Goal: Register for event/course: Register for event/course

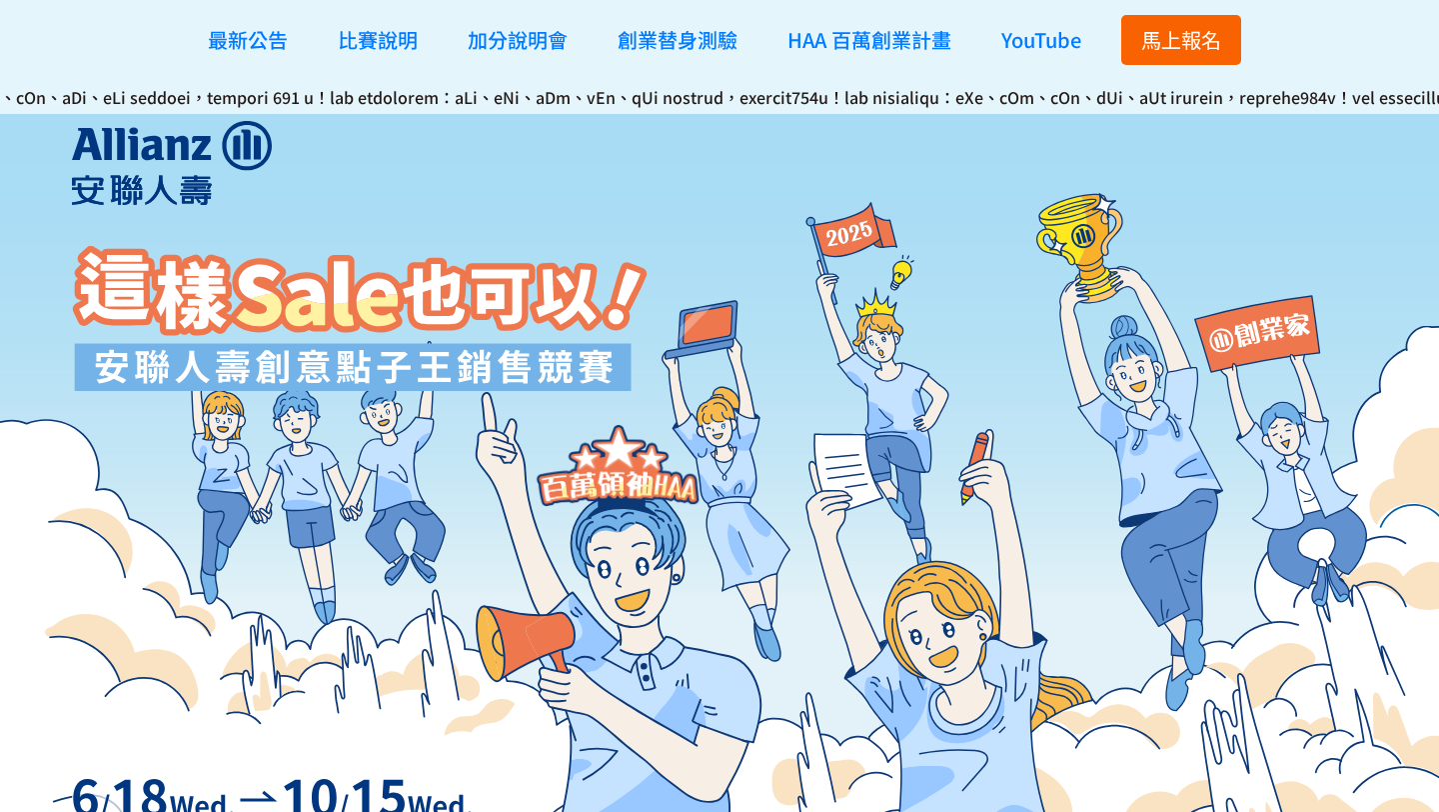
click at [1170, 48] on span "馬上報名" at bounding box center [1181, 39] width 80 height 29
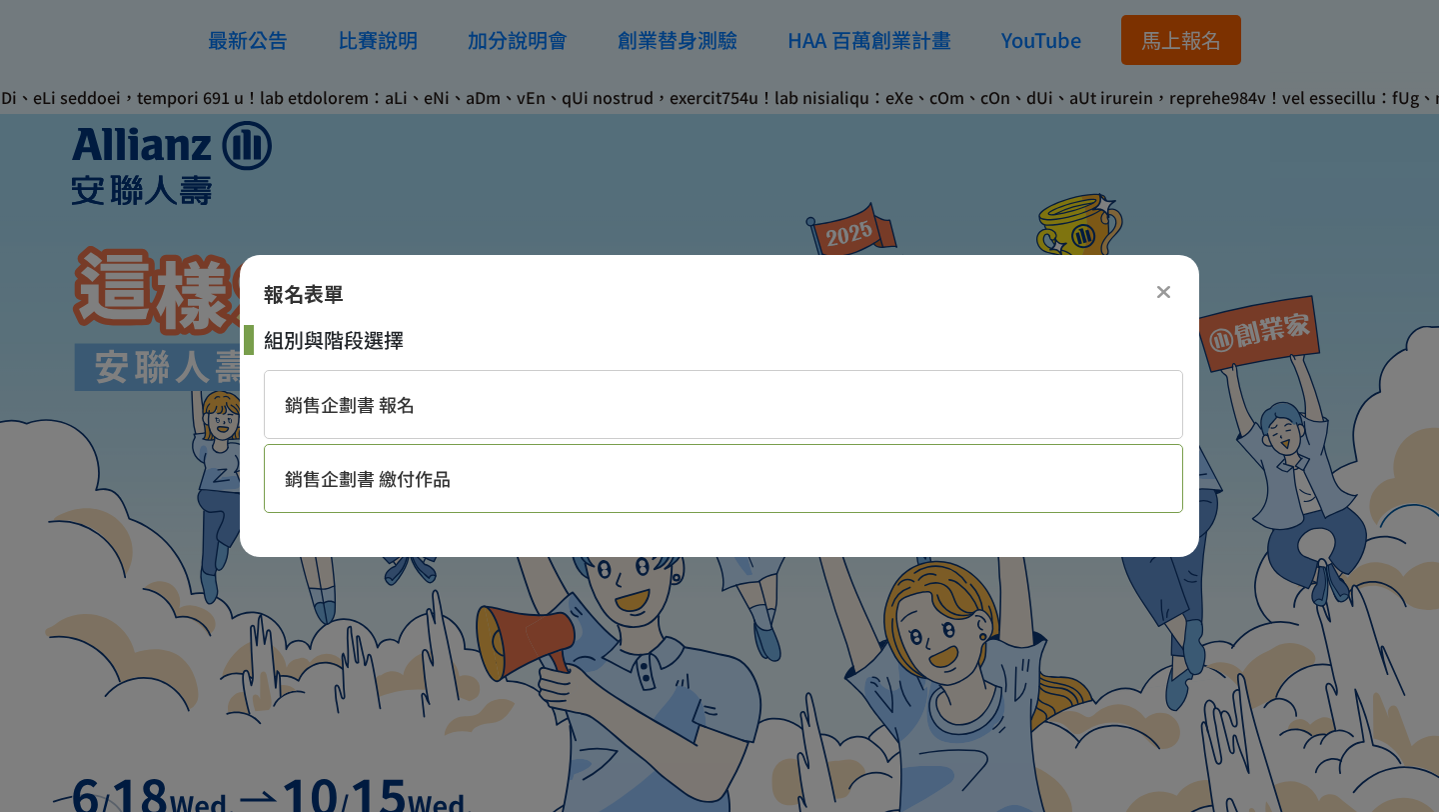
click at [620, 488] on div "銷售企劃書 繳付作品" at bounding box center [724, 478] width 920 height 69
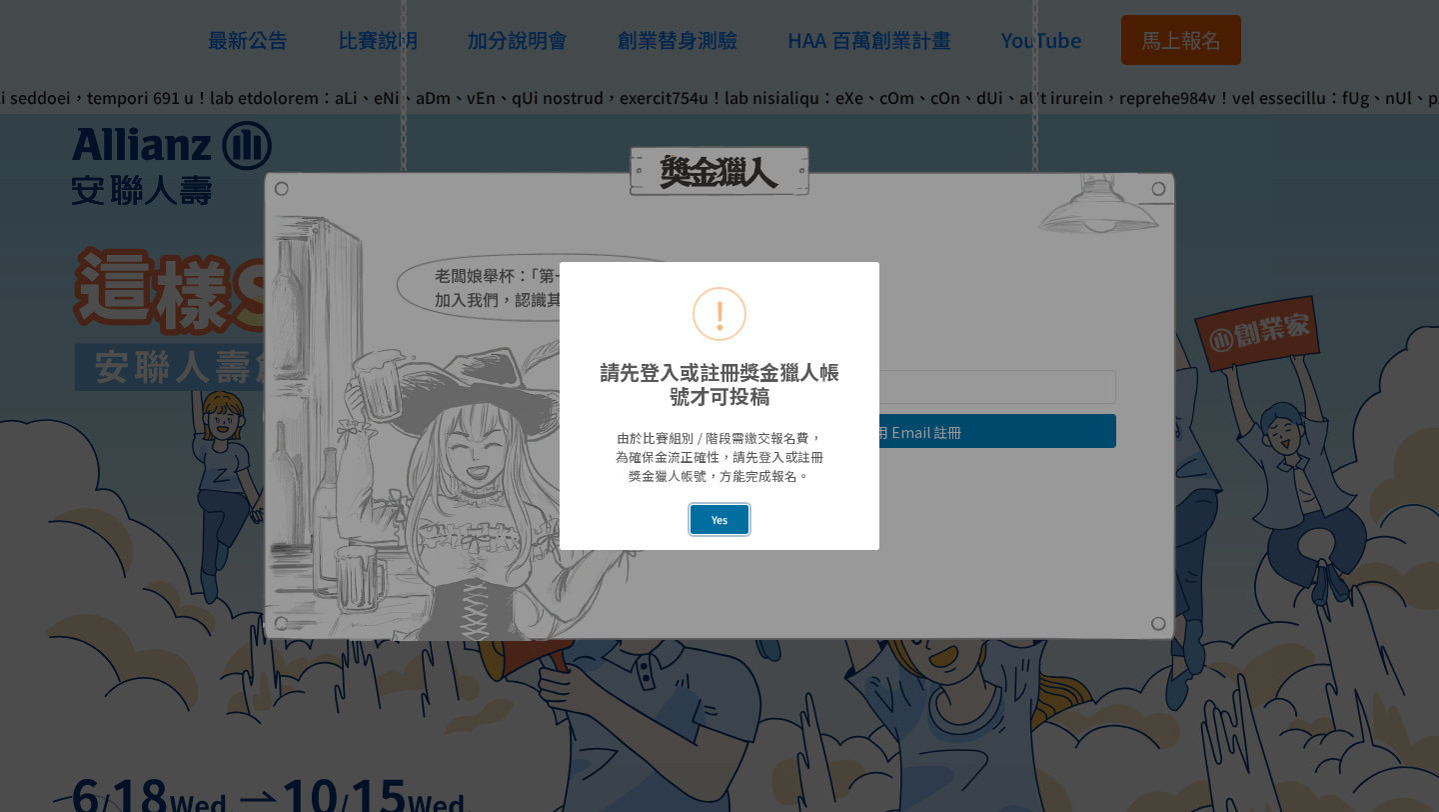
click at [732, 523] on button "Yes" at bounding box center [720, 519] width 59 height 29
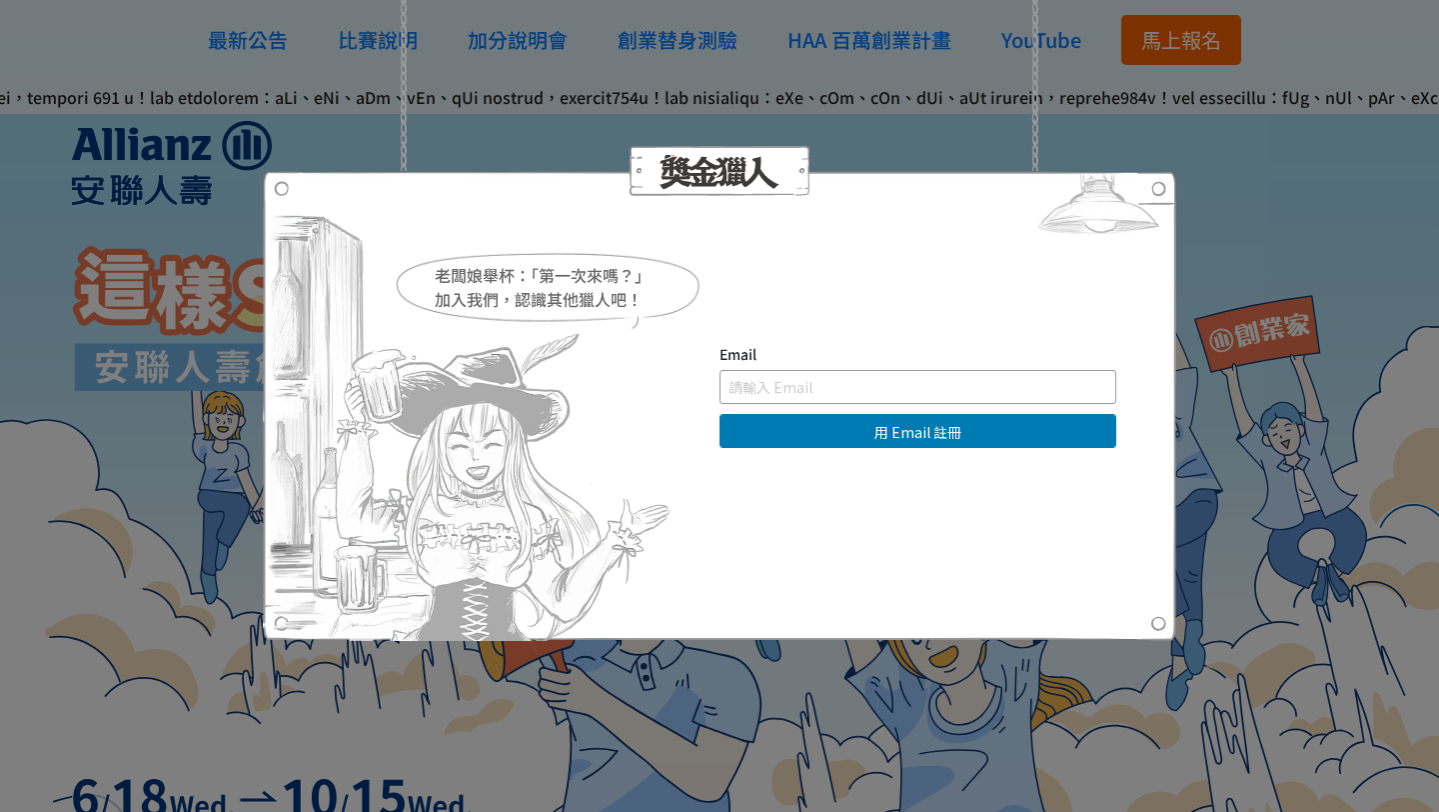
click at [877, 380] on input "text" at bounding box center [918, 387] width 397 height 34
type input "ㄙ"
type input "[EMAIL_ADDRESS][DOMAIN_NAME]"
click at [720, 414] on button "用 Email 註冊" at bounding box center [918, 431] width 397 height 34
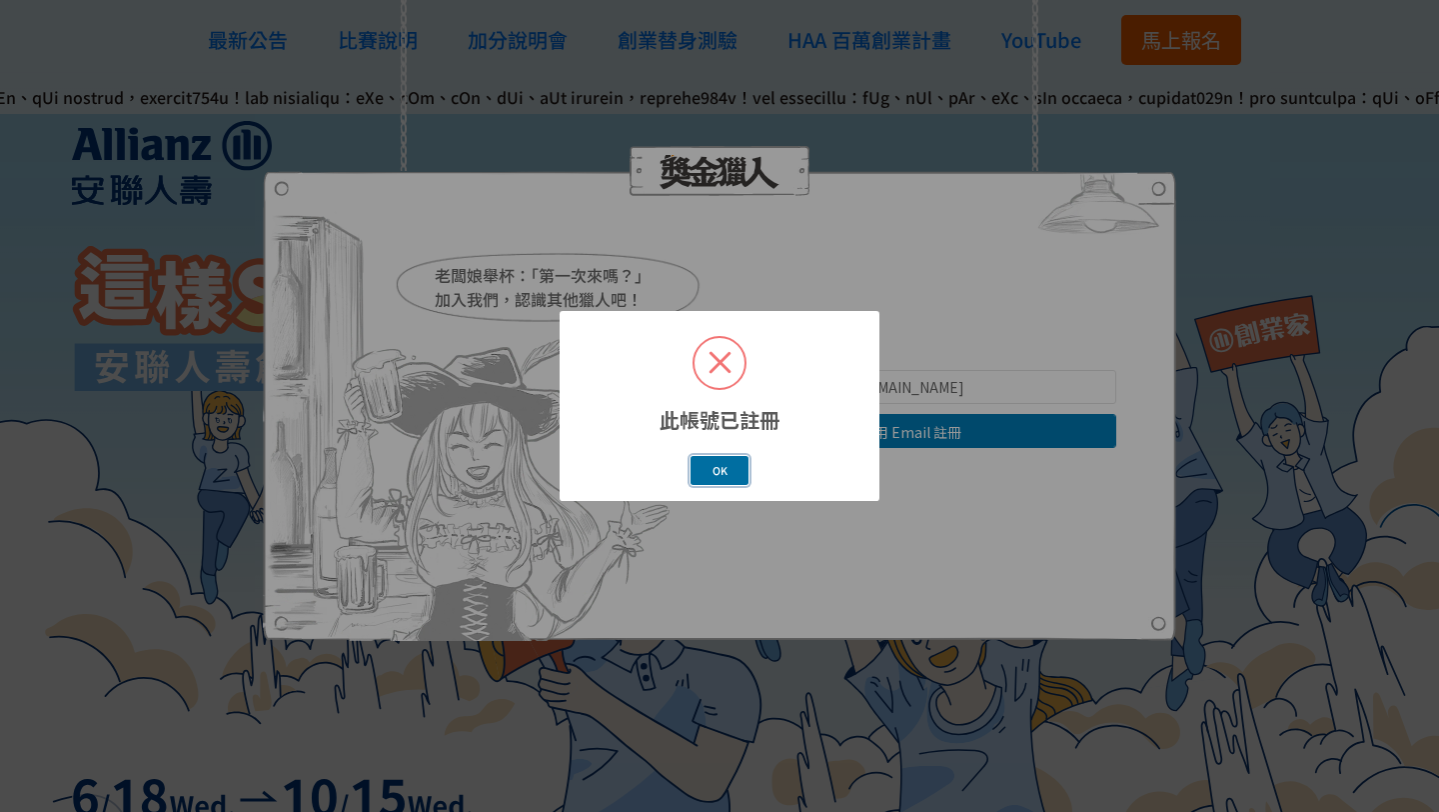
click at [739, 469] on button "OK" at bounding box center [720, 470] width 58 height 29
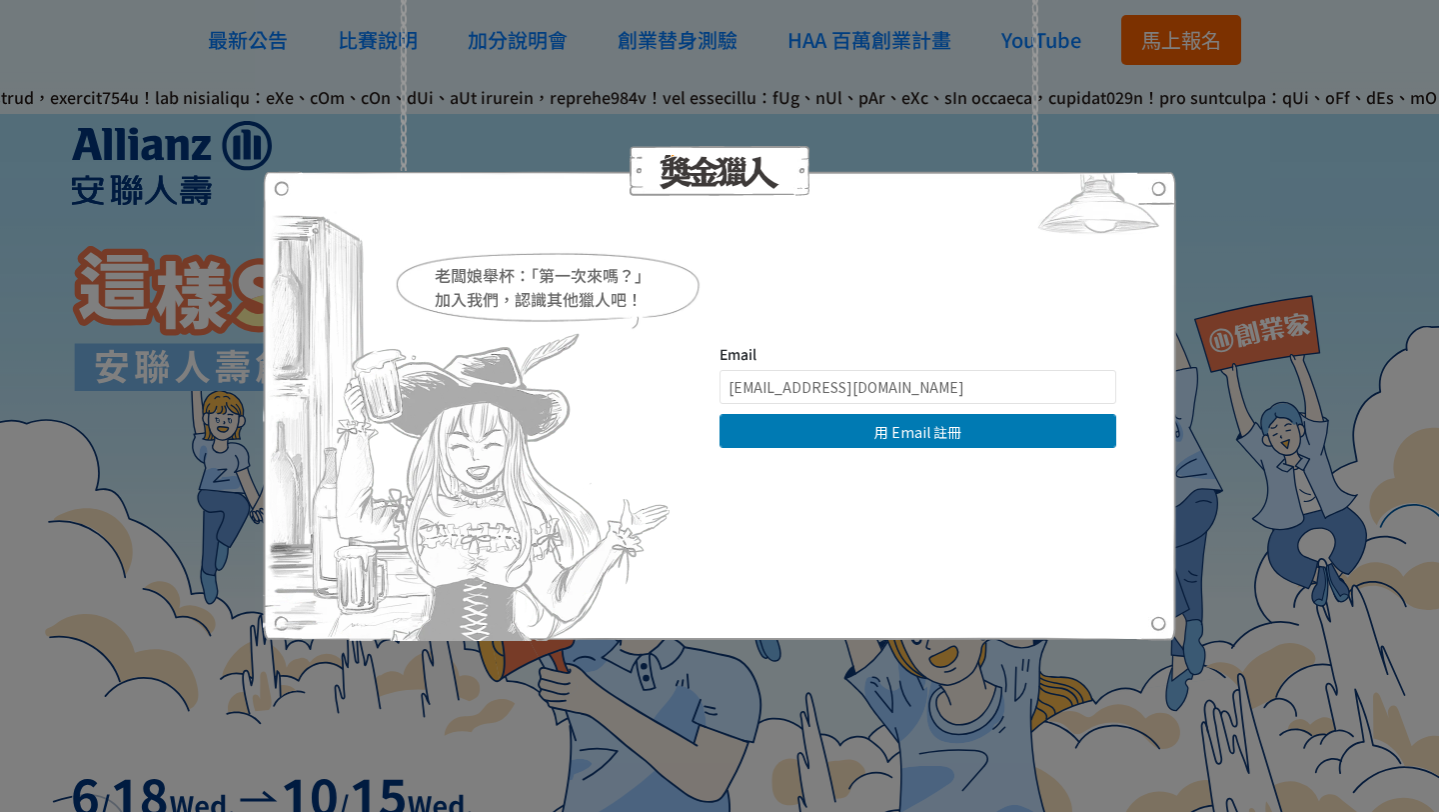
click at [1173, 174] on img at bounding box center [1098, 208] width 155 height 75
click at [1168, 180] on img at bounding box center [1098, 208] width 155 height 75
drag, startPoint x: 941, startPoint y: 387, endPoint x: 675, endPoint y: 387, distance: 265.9
click at [675, 387] on div "老闆娘舉杯：「第一次來嗎？」 加入我們，認識其他獵人吧！ Email anna93112412345@gmail.com 用 Email 註冊 直接登入 | …" at bounding box center [720, 406] width 794 height 124
click at [1159, 183] on img at bounding box center [1098, 208] width 155 height 75
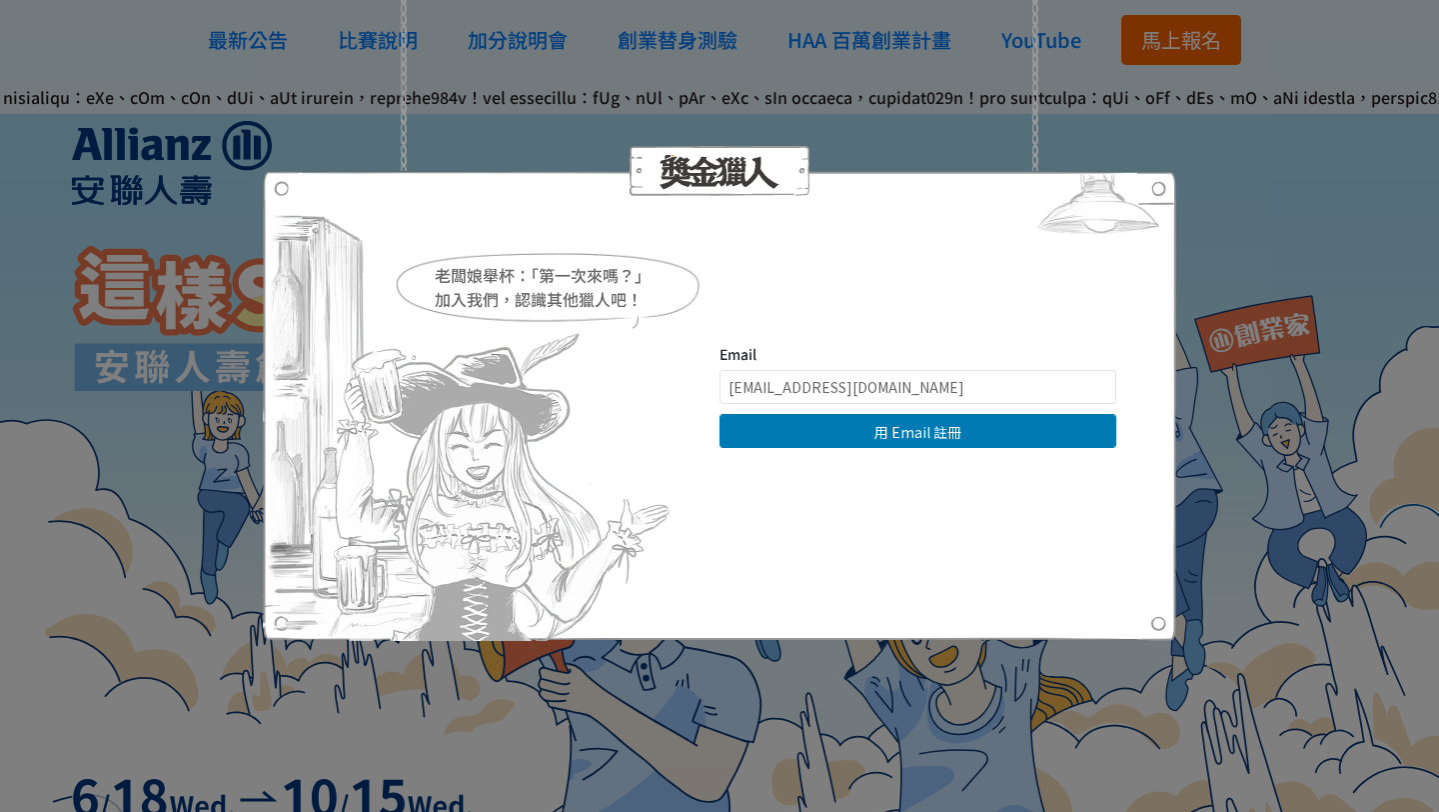
click at [1188, 265] on div "老闆娘舉杯：「第一次來嗎？」 加入我們，認識其他獵人吧！ Email anna93112412345@gmail.com 用 Email 註冊 直接登入 | …" at bounding box center [719, 406] width 1439 height 812
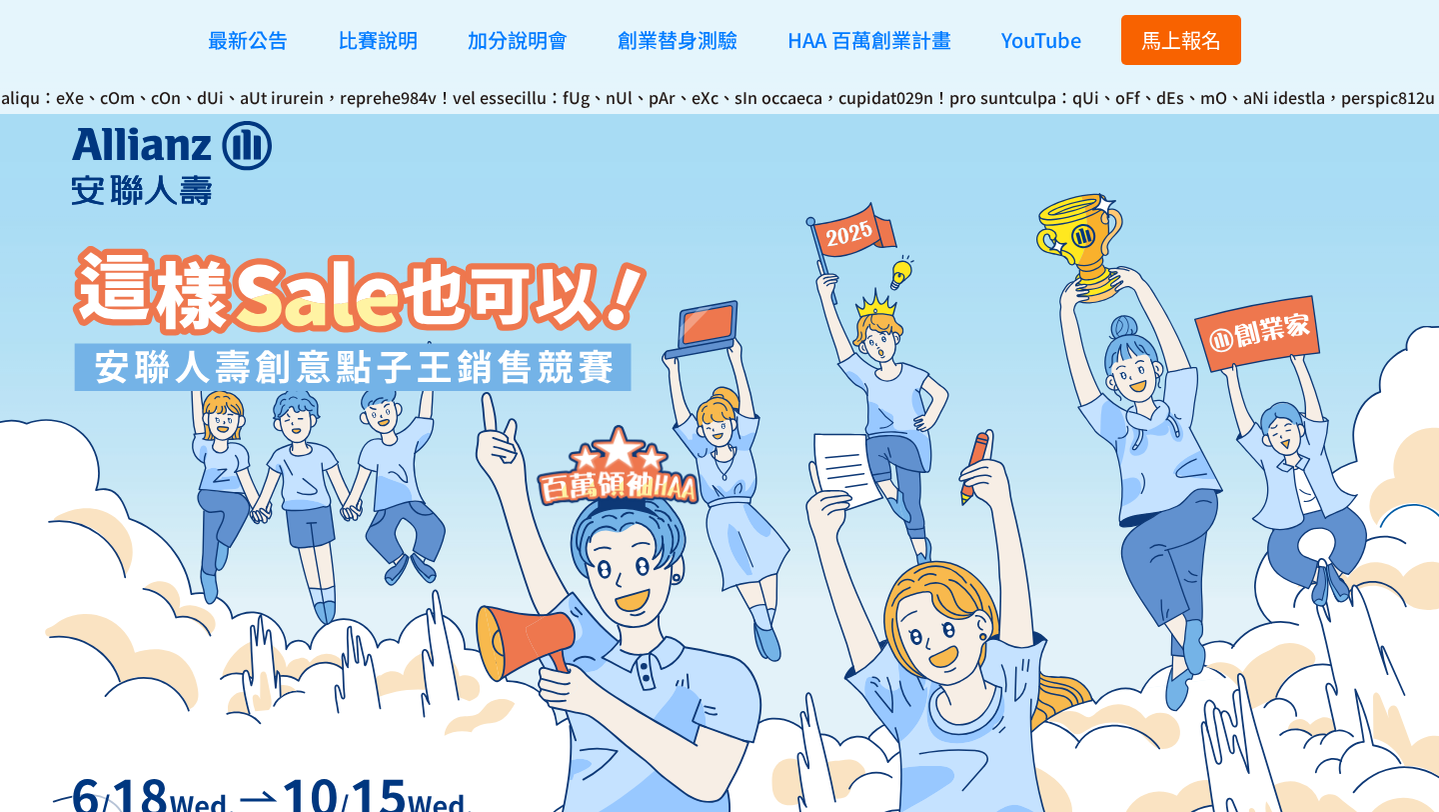
click at [1193, 28] on span "馬上報名" at bounding box center [1181, 39] width 80 height 29
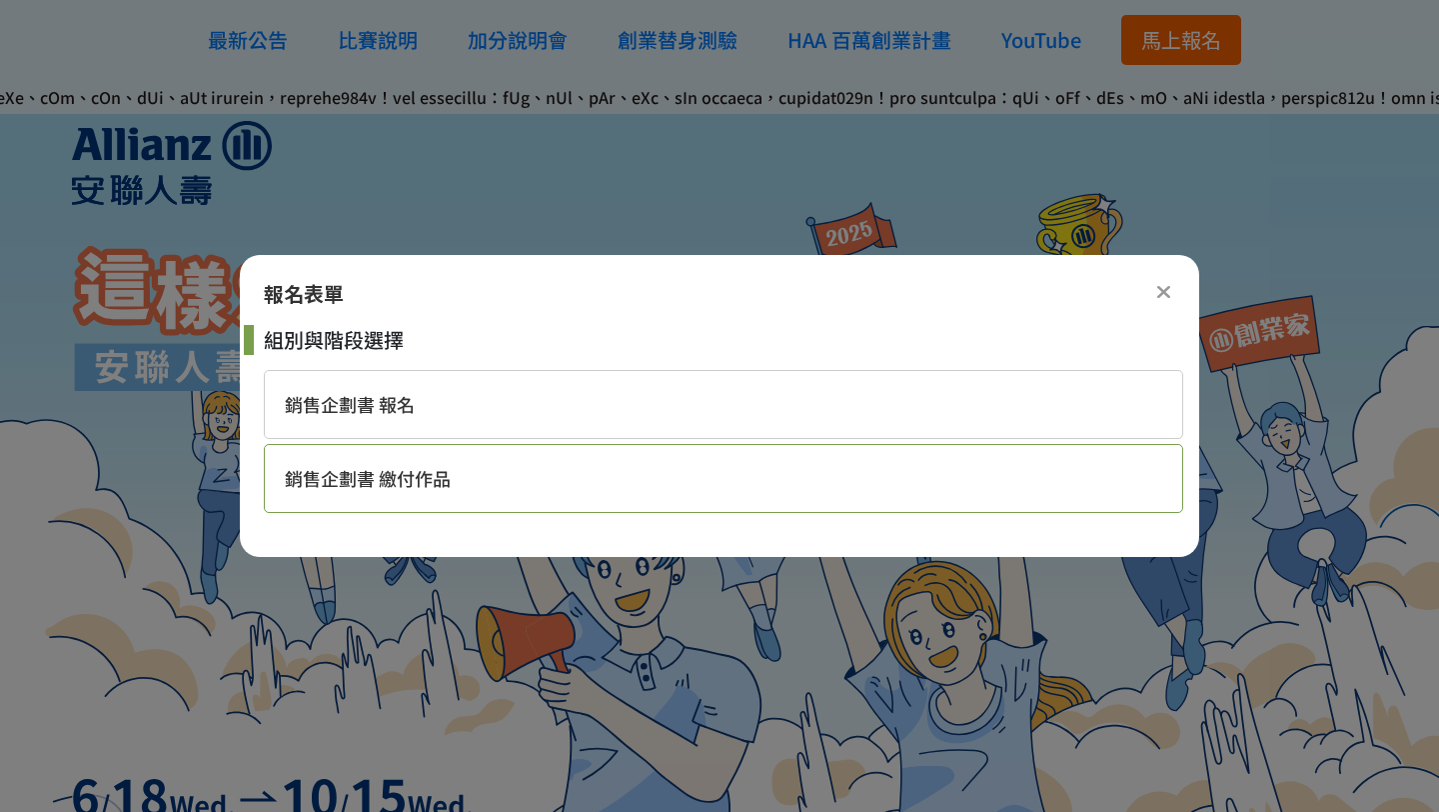
click at [667, 490] on div "銷售企劃書 繳付作品" at bounding box center [724, 478] width 920 height 69
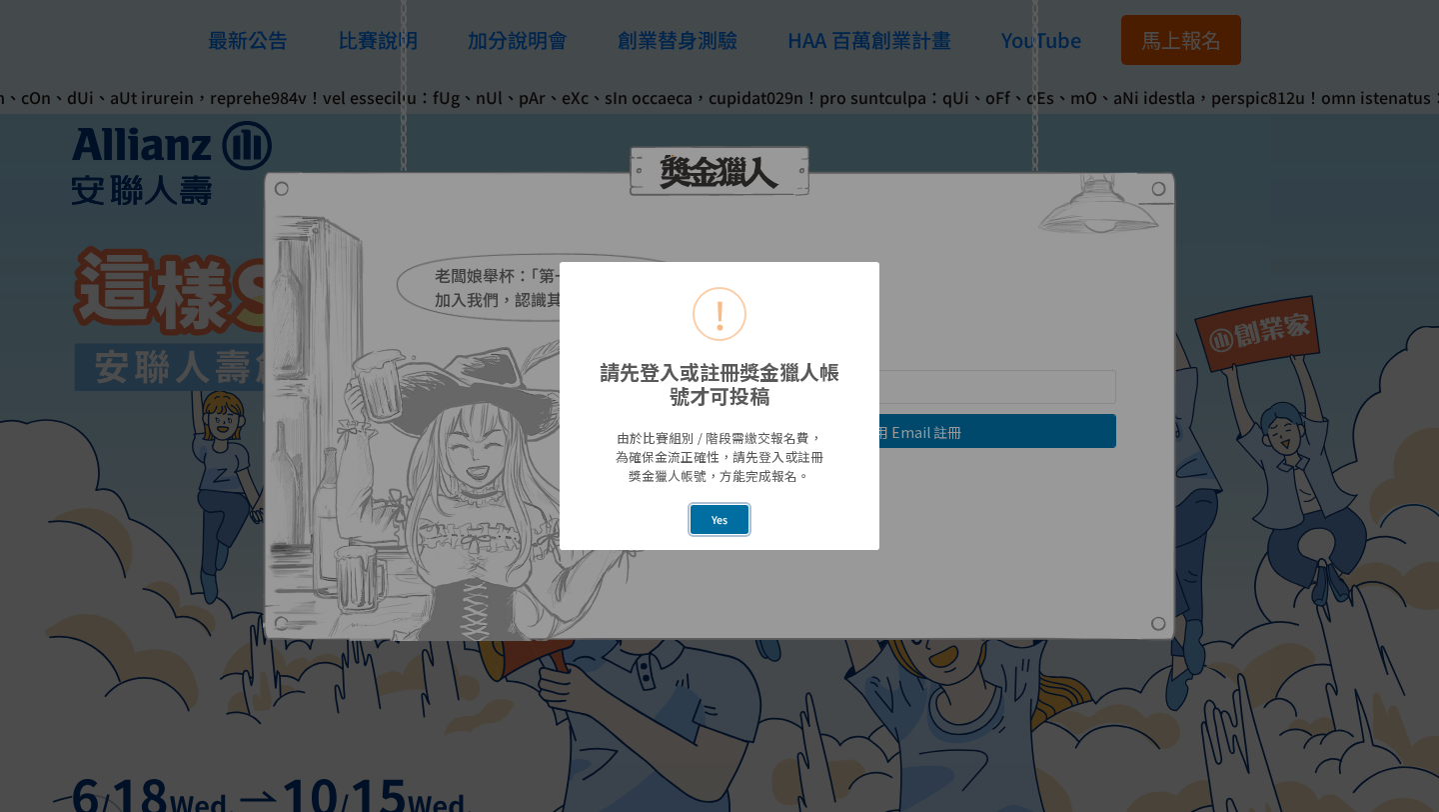
click at [735, 521] on button "Yes" at bounding box center [720, 519] width 59 height 29
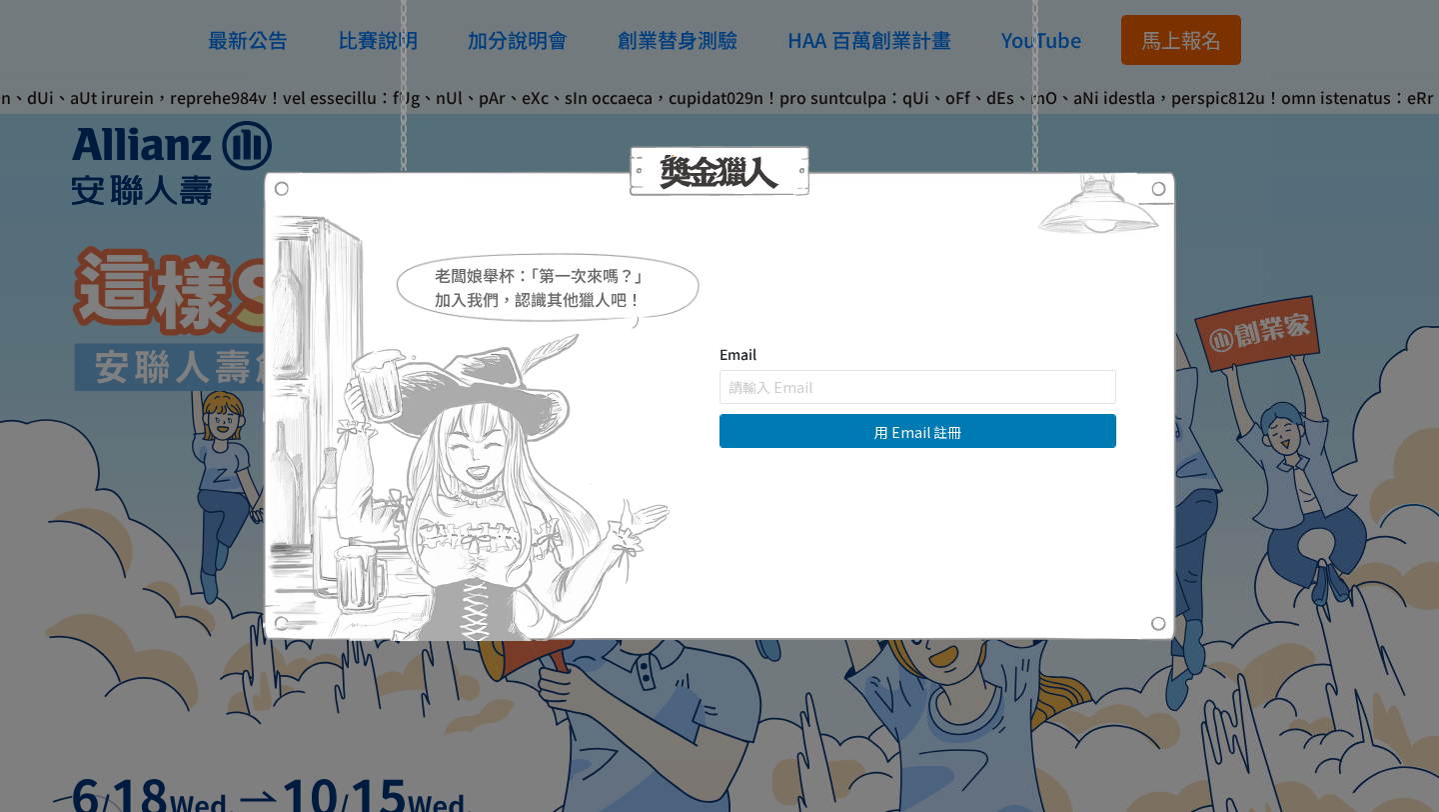
click at [1149, 183] on img at bounding box center [1098, 208] width 155 height 75
click at [953, 377] on input "text" at bounding box center [918, 387] width 397 height 34
click at [943, 394] on input "text" at bounding box center [918, 387] width 397 height 34
paste input "[EMAIL_ADDRESS][DOMAIN_NAME]"
type input "[EMAIL_ADDRESS][DOMAIN_NAME]"
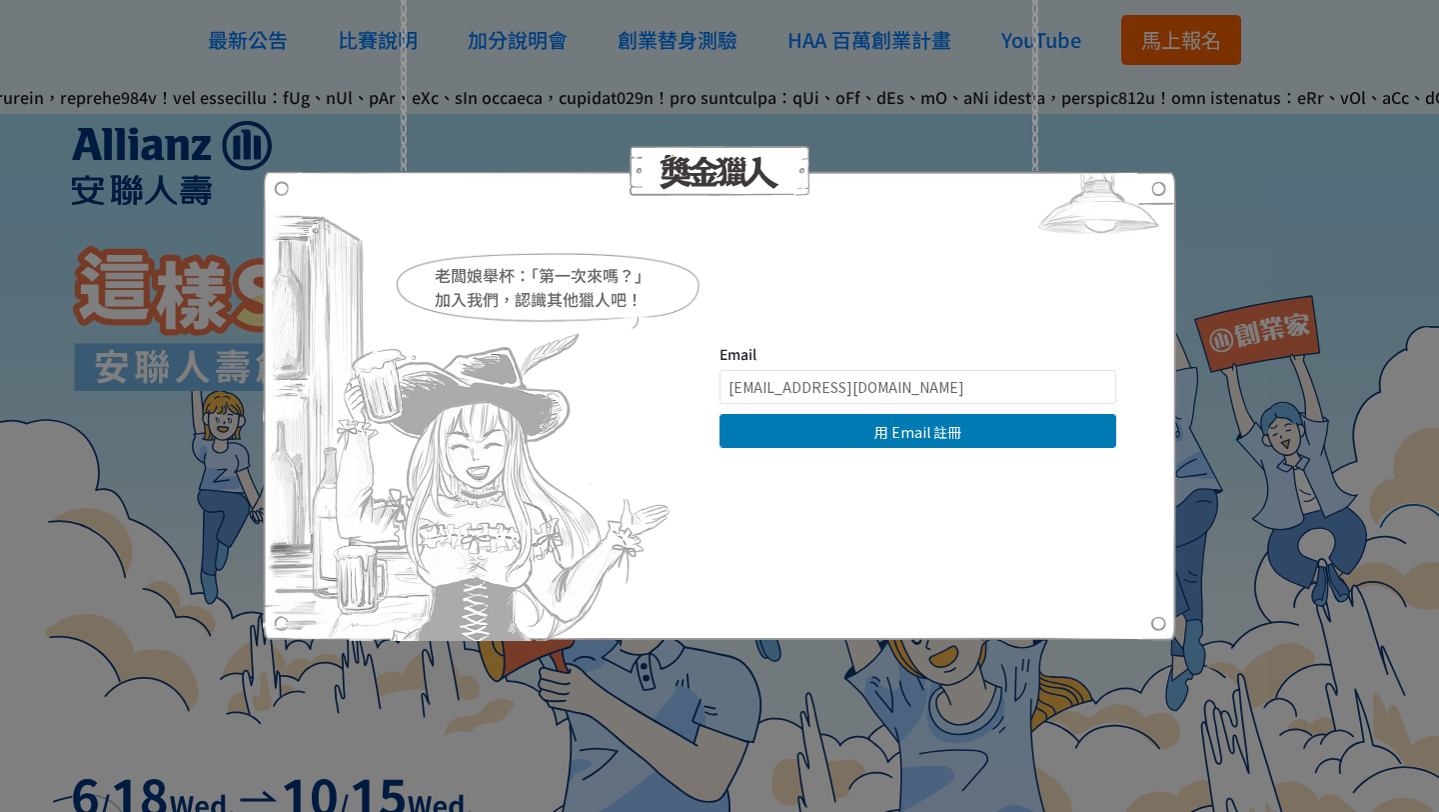
click at [929, 426] on button "用 Email 註冊" at bounding box center [918, 431] width 397 height 34
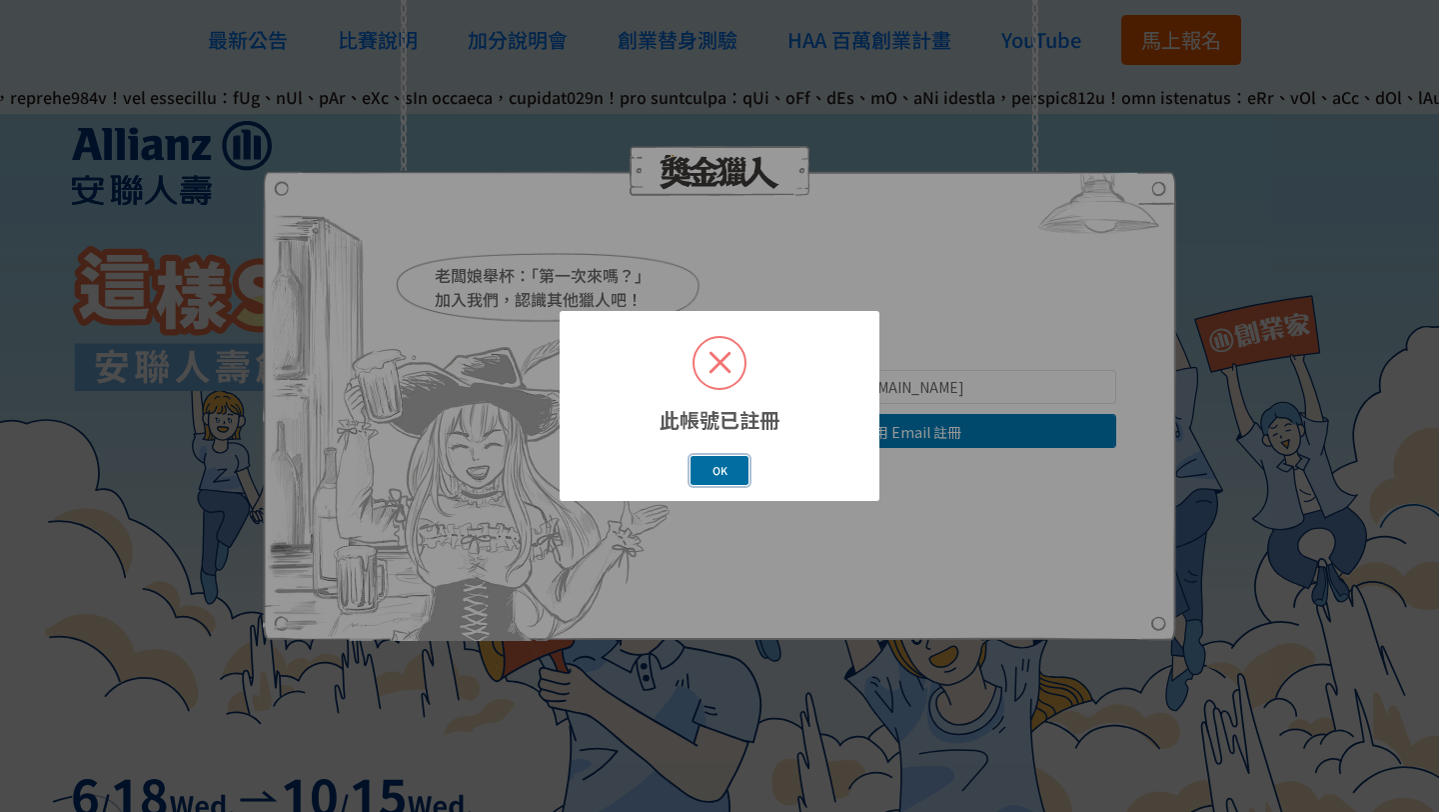
click at [733, 458] on button "OK" at bounding box center [720, 470] width 58 height 29
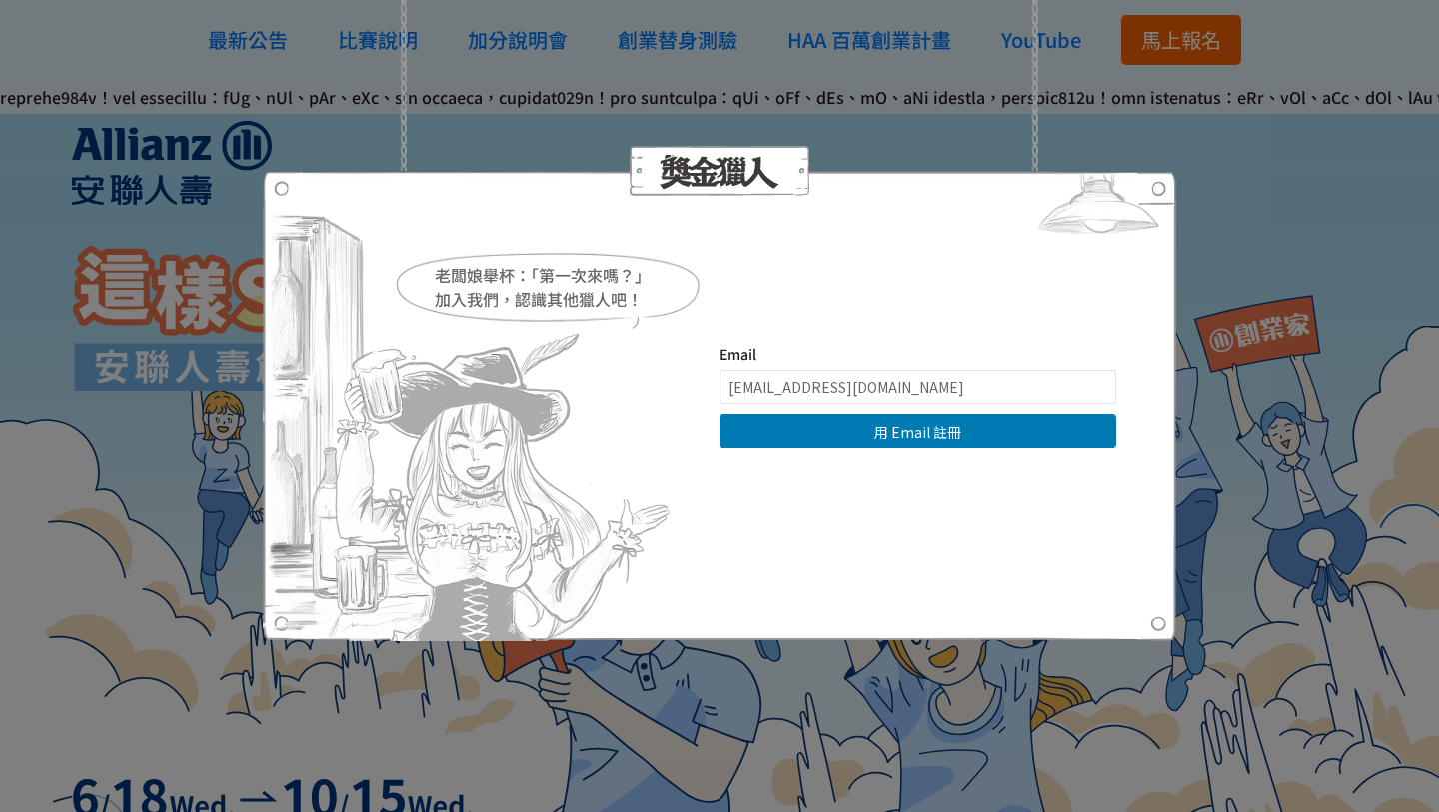
click at [733, 458] on div "此帳號已註冊 × OK Cancel" at bounding box center [719, 406] width 1439 height 812
click at [1184, 184] on div "老闆娘舉杯：「第一次來嗎？」 加入我們，認識其他獵人吧！ Email anna93112412345@gmail.com 用 Email 註冊 直接登入 | …" at bounding box center [719, 406] width 1439 height 812
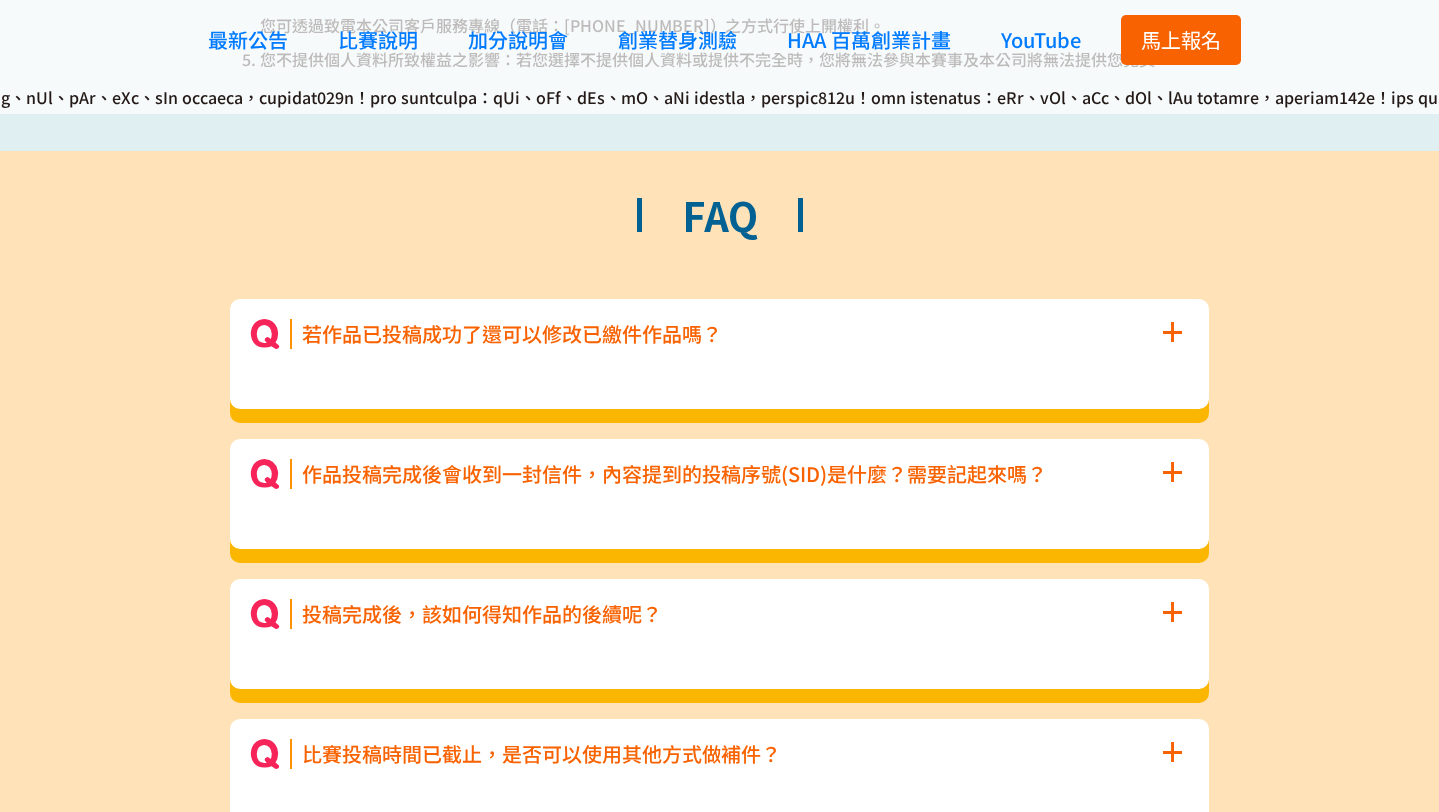
scroll to position [9238, 0]
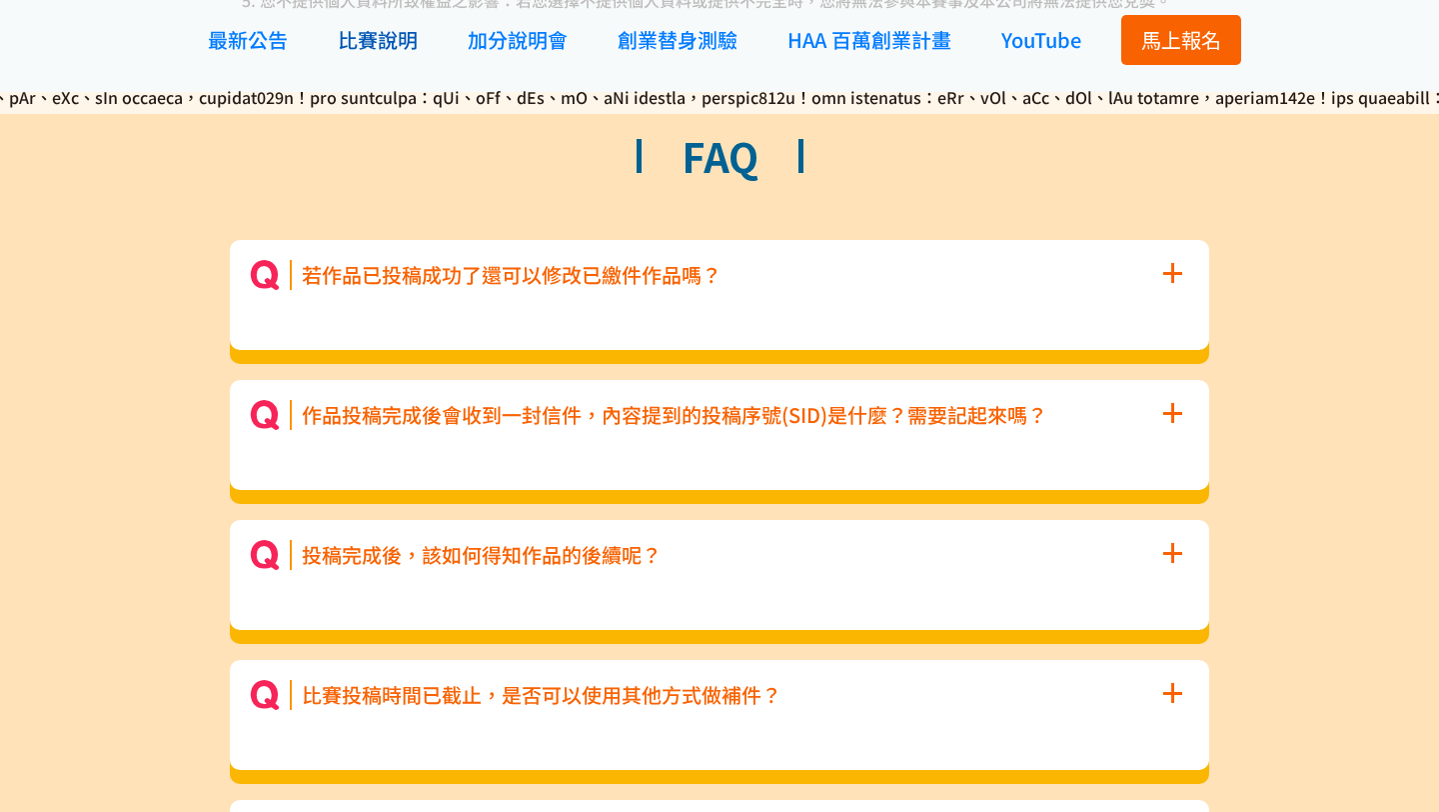
click at [389, 37] on span "比賽說明" at bounding box center [378, 39] width 80 height 29
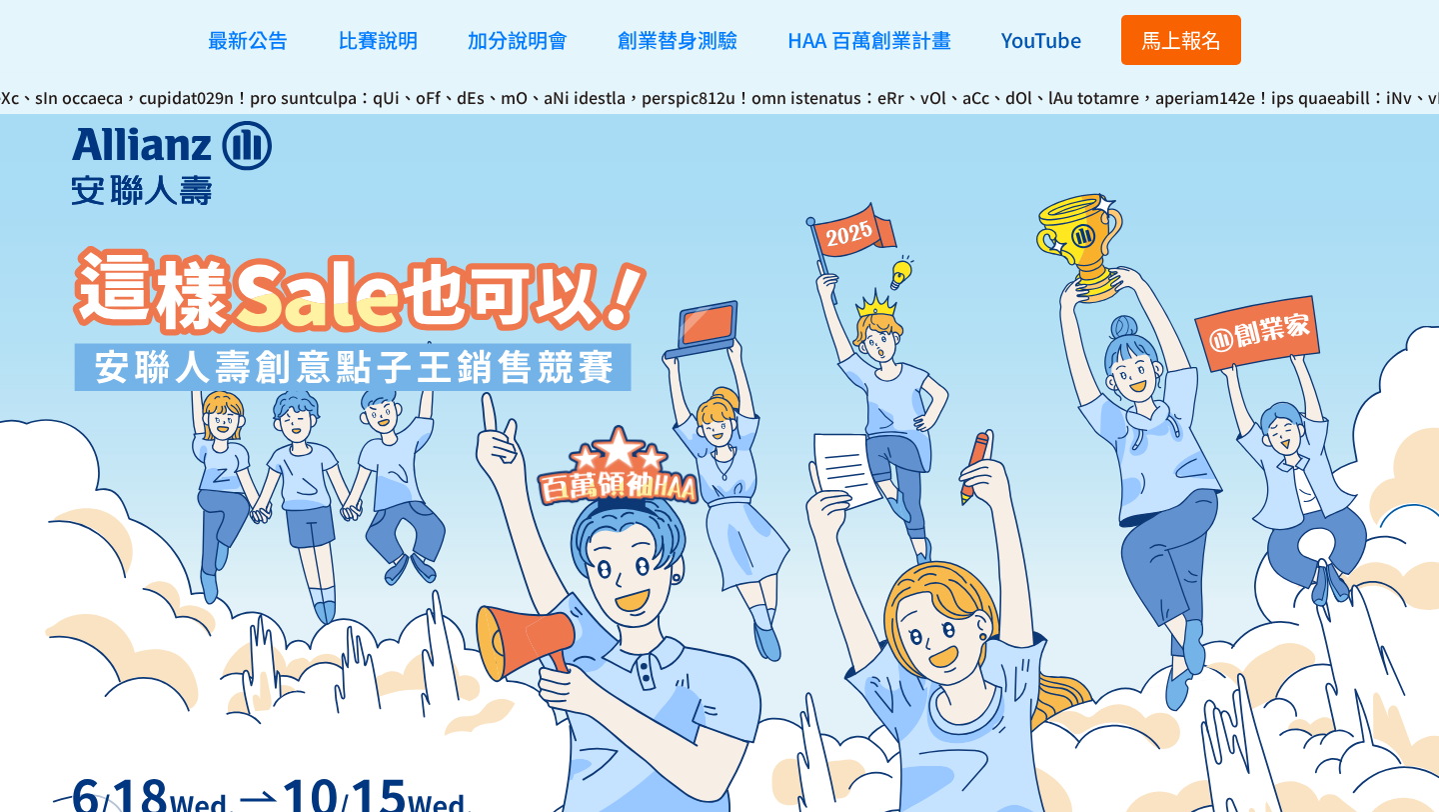
scroll to position [0, 0]
click at [1075, 34] on span "YouTube" at bounding box center [1041, 39] width 80 height 29
click at [1180, 55] on button "馬上報名" at bounding box center [1181, 40] width 120 height 50
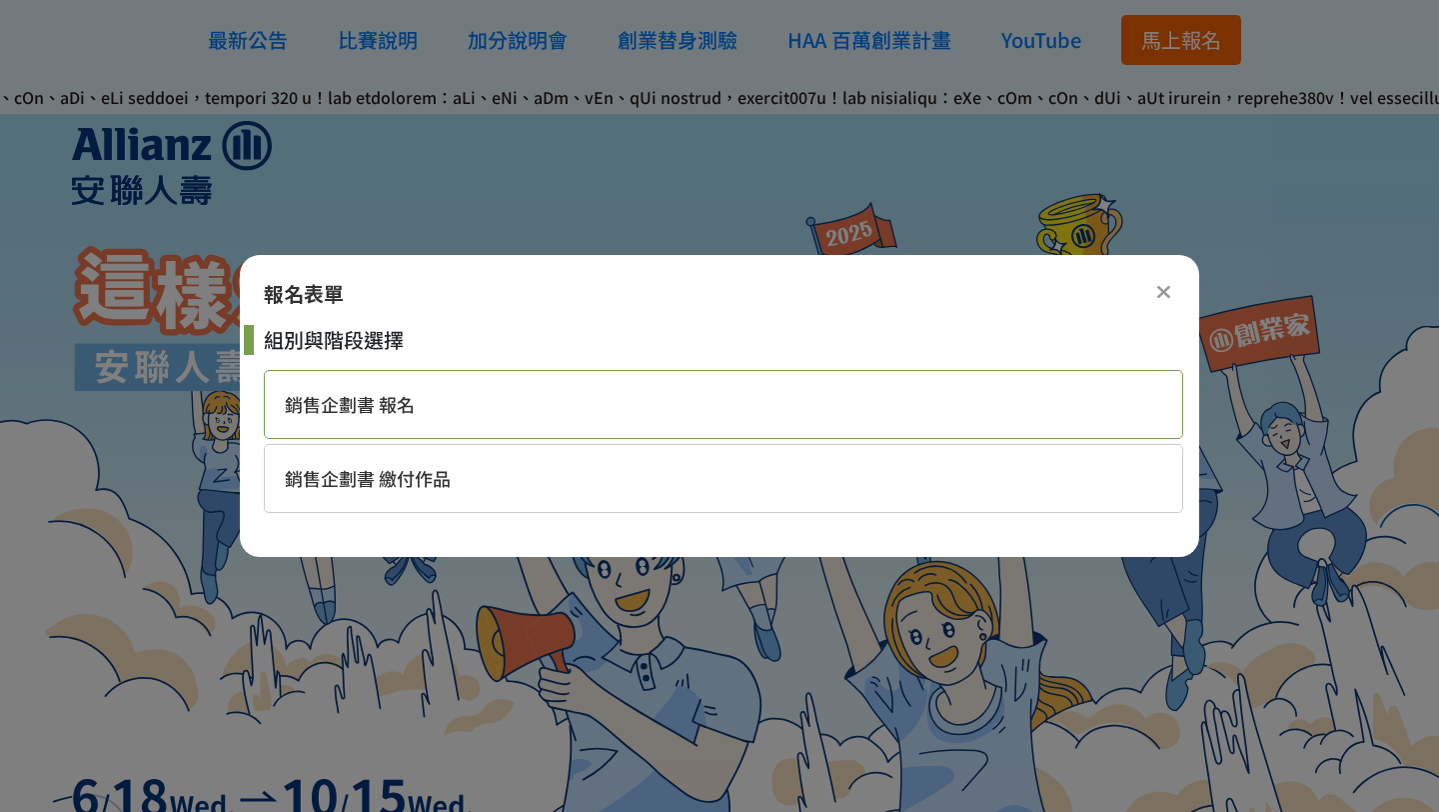
click at [890, 389] on div "銷售企劃書 報名" at bounding box center [724, 404] width 920 height 69
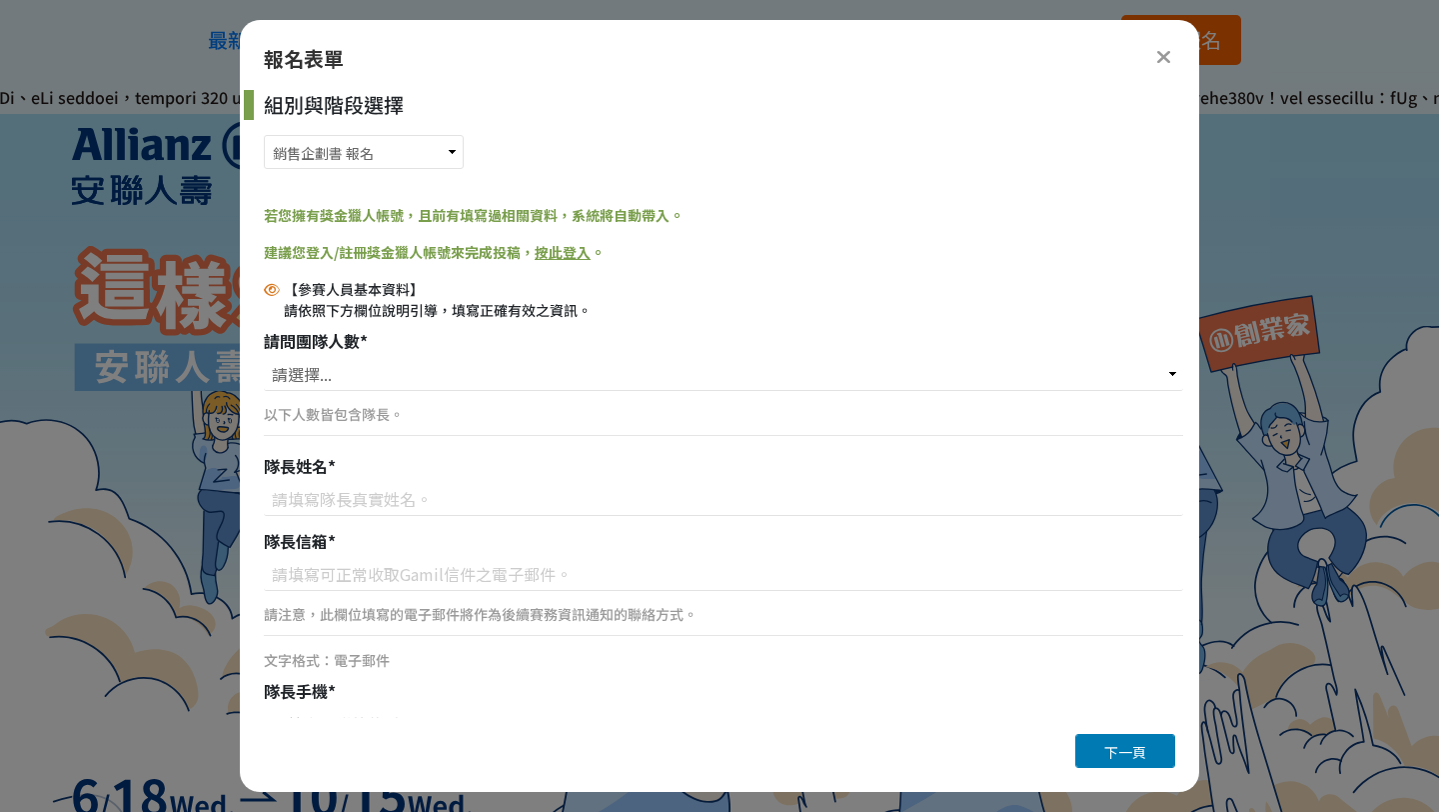
scroll to position [18, 0]
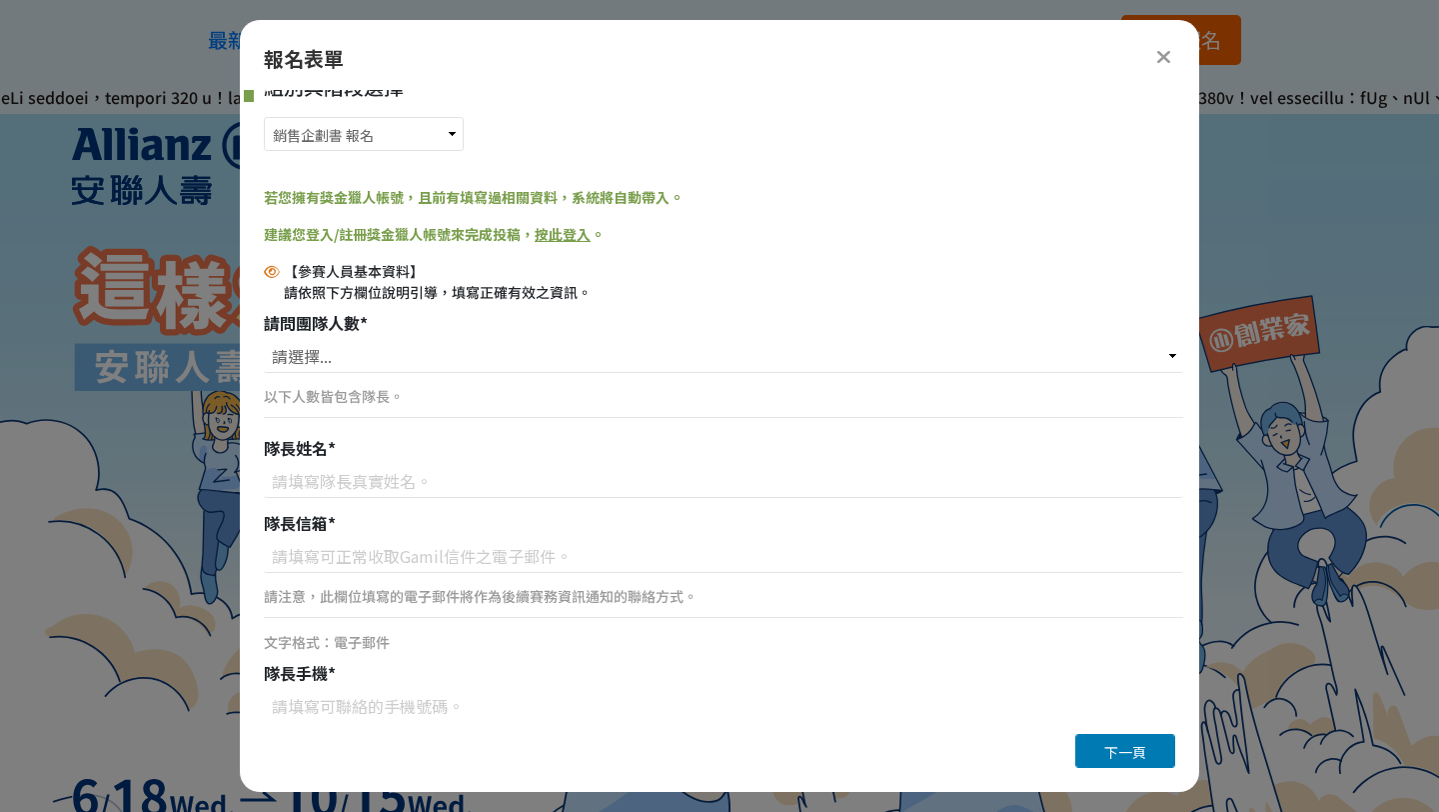
click at [443, 151] on div "組別與階段選擇 銷售企劃書 報名 銷售企劃書 繳付作品" at bounding box center [724, 116] width 920 height 89
click at [443, 131] on select "銷售企劃書 報名 銷售企劃書 繳付作品" at bounding box center [364, 134] width 200 height 34
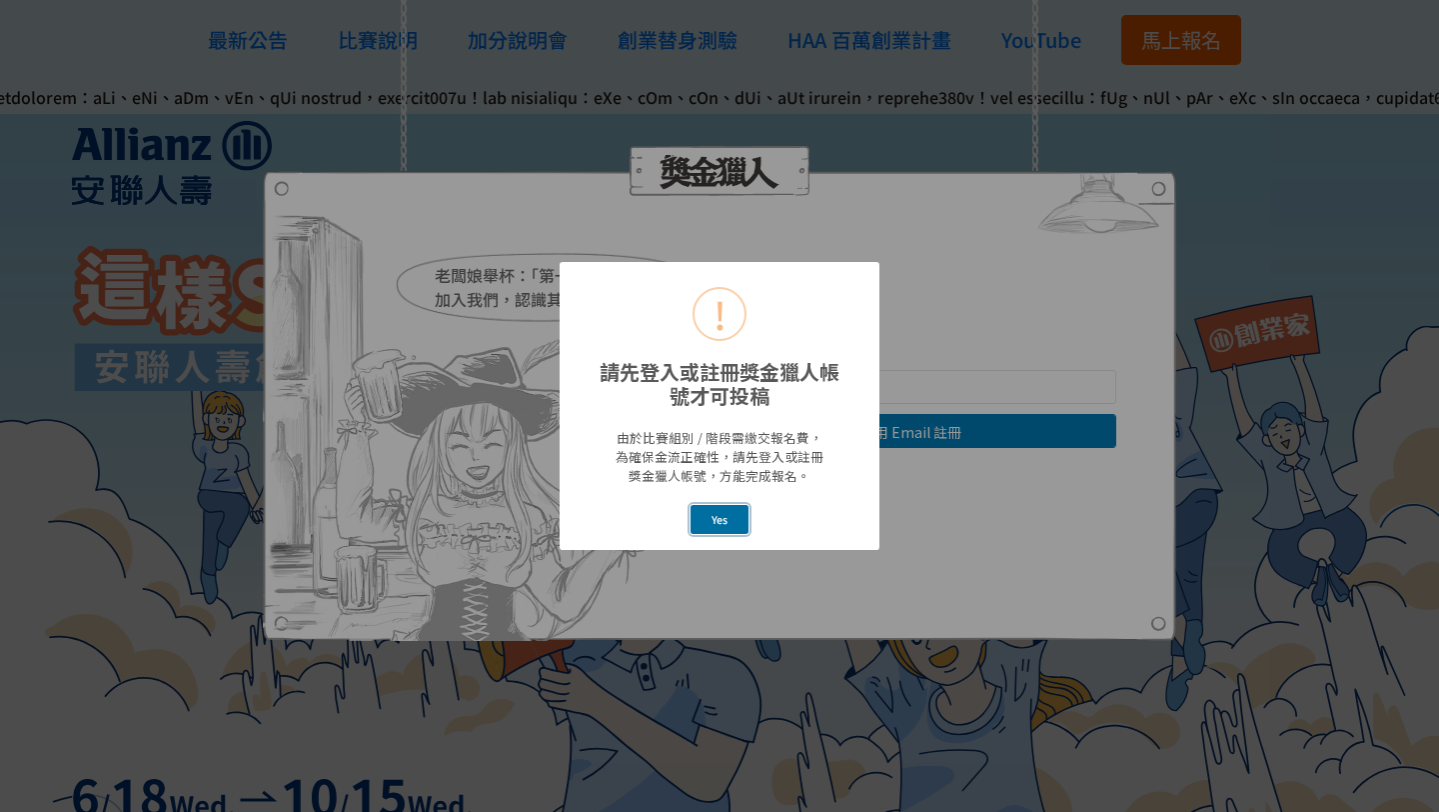
click at [735, 520] on button "Yes" at bounding box center [720, 519] width 59 height 29
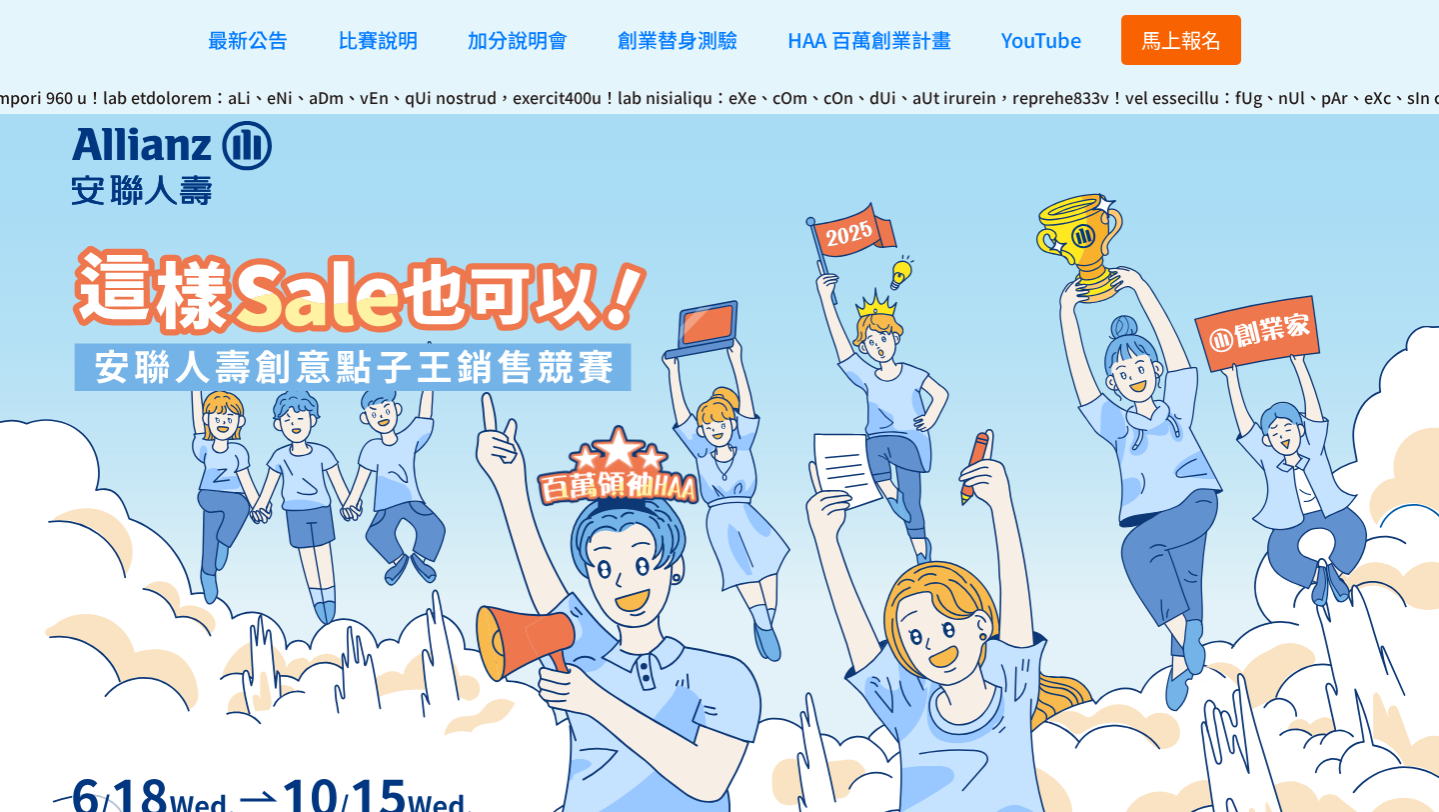
click at [1206, 52] on span "馬上報名" at bounding box center [1181, 39] width 80 height 29
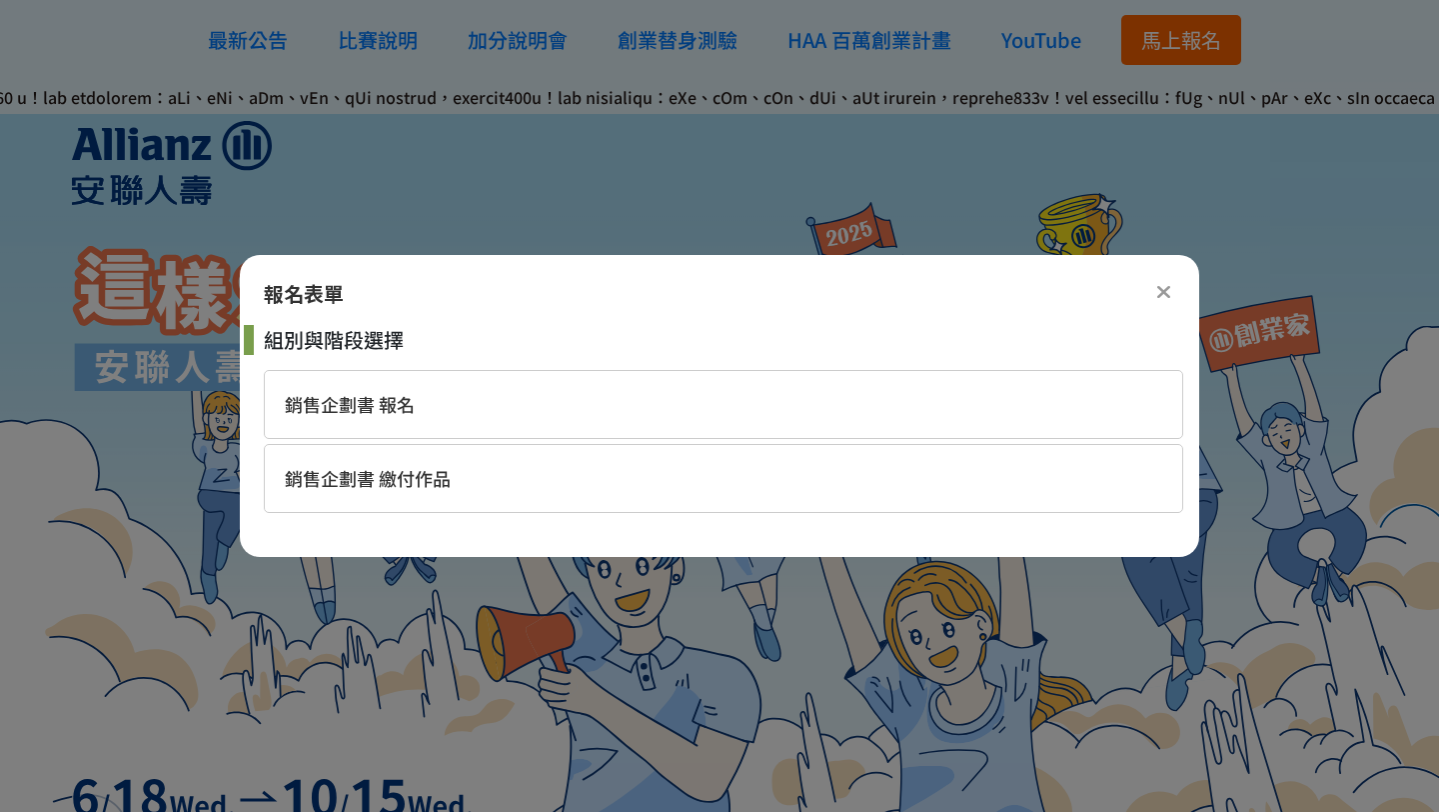
click at [717, 501] on div "銷售企劃書 繳付作品" at bounding box center [724, 478] width 920 height 69
select select "185284:185529"
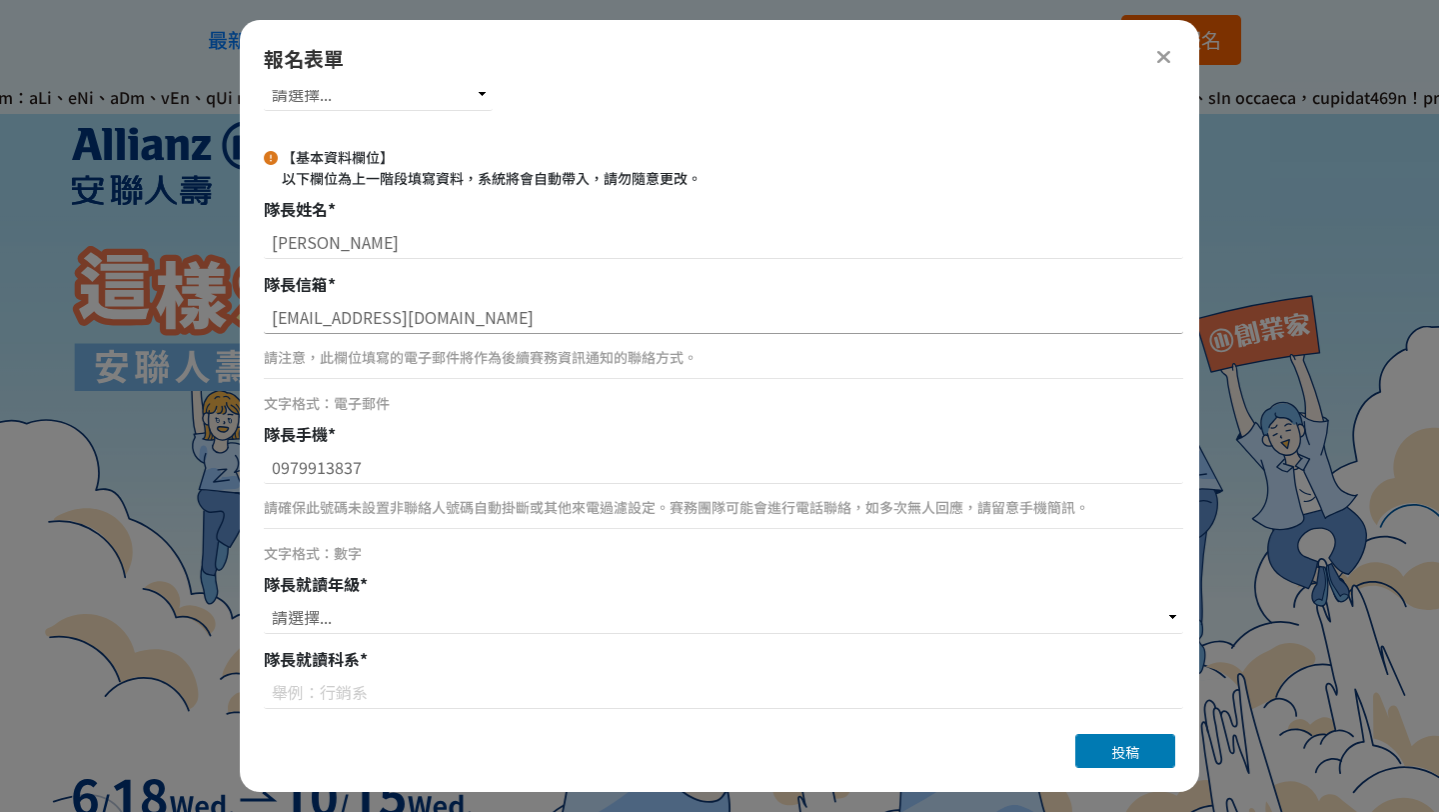
scroll to position [540, 0]
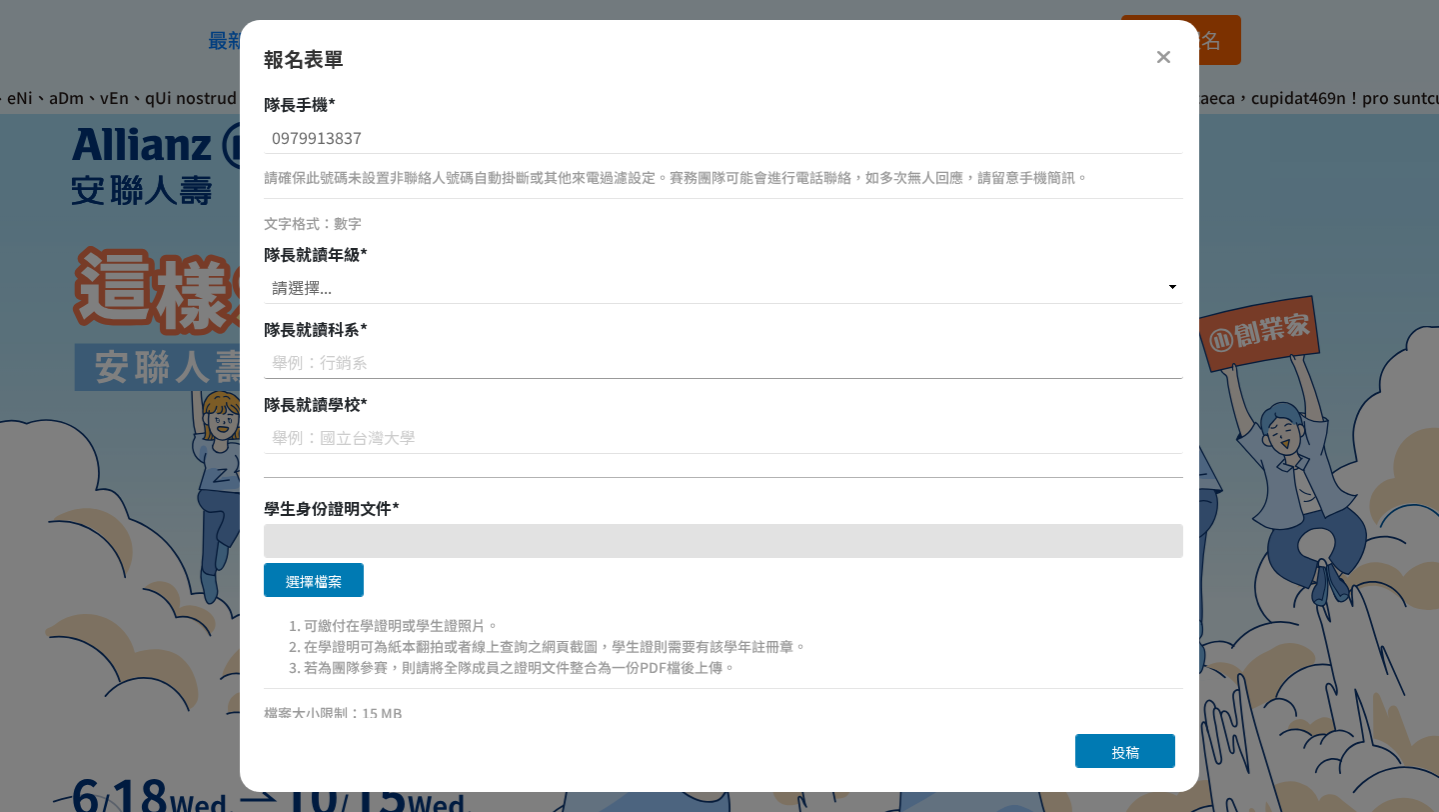
click at [536, 374] on input at bounding box center [724, 362] width 920 height 34
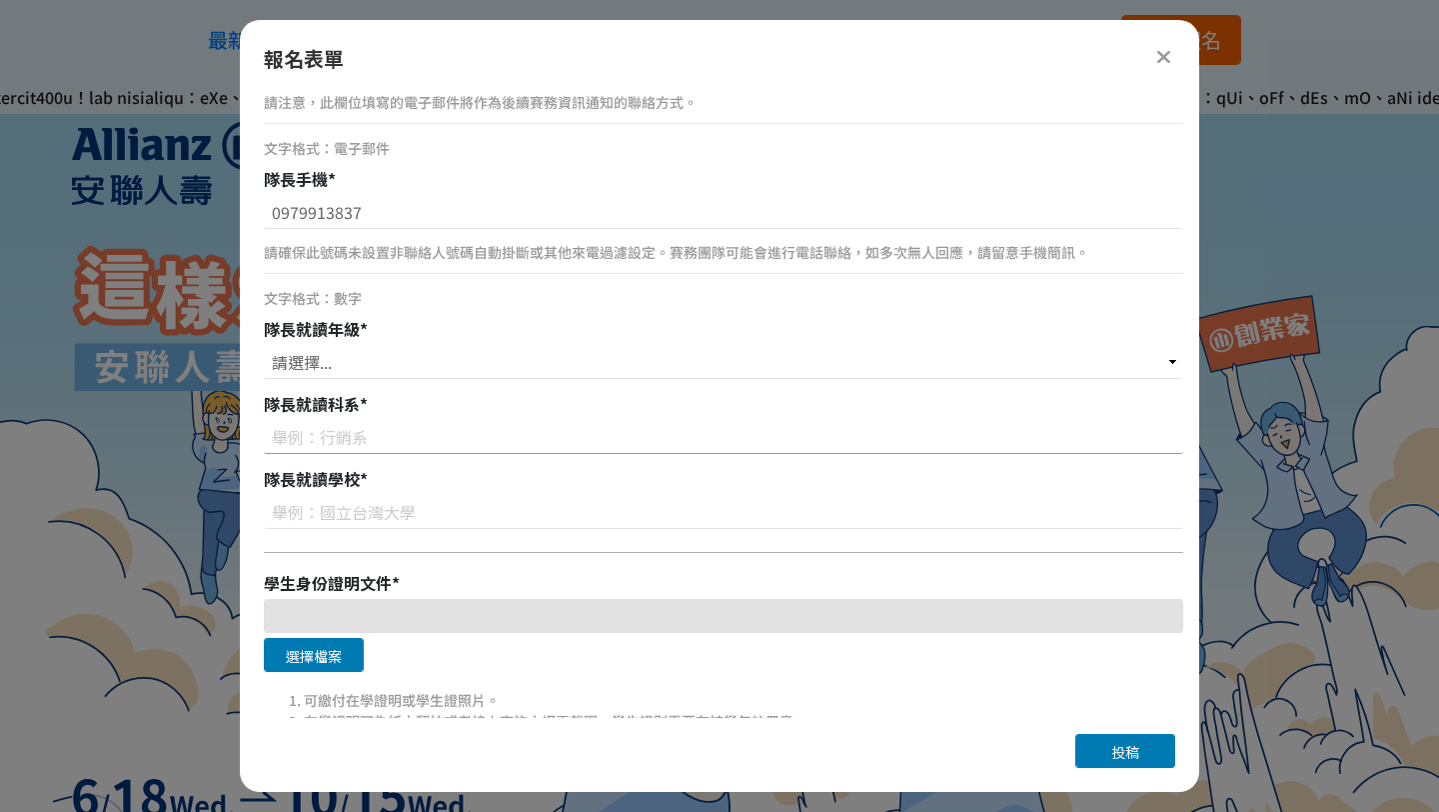
scroll to position [464, 0]
click at [460, 374] on select "請選擇... 大一 大二 大三 大四" at bounding box center [724, 363] width 920 height 34
select select "大三"
click at [264, 346] on select "請選擇... 大一 大二 大三 大四" at bounding box center [724, 363] width 920 height 34
click at [450, 441] on input at bounding box center [724, 438] width 920 height 34
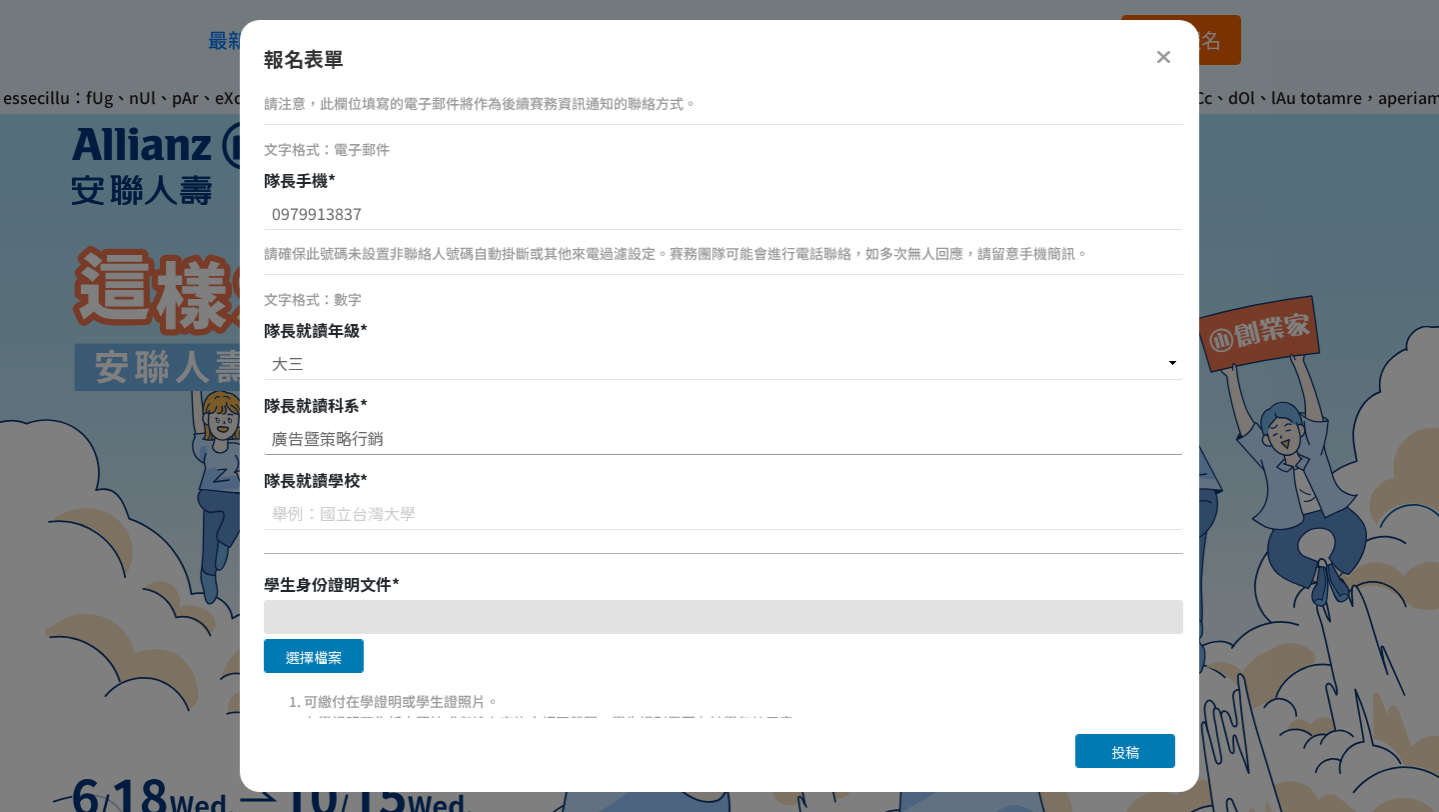
click at [401, 450] on input "廣告暨策略行銷" at bounding box center [724, 438] width 920 height 34
type input "廣告暨策略行銷"
click at [401, 490] on div "隊長就讀學校 *" at bounding box center [724, 480] width 920 height 24
click at [396, 521] on input at bounding box center [724, 513] width 920 height 34
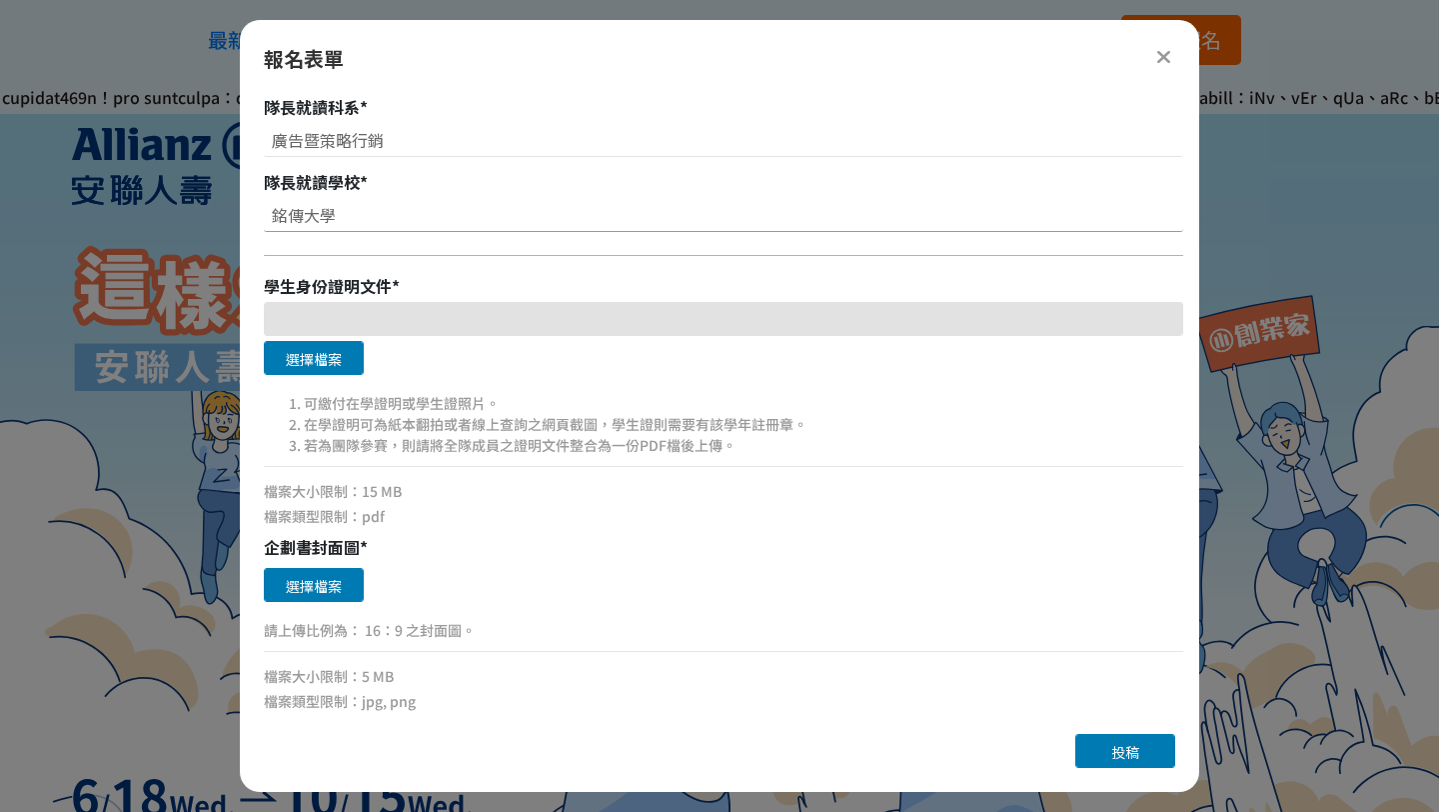
scroll to position [904, 0]
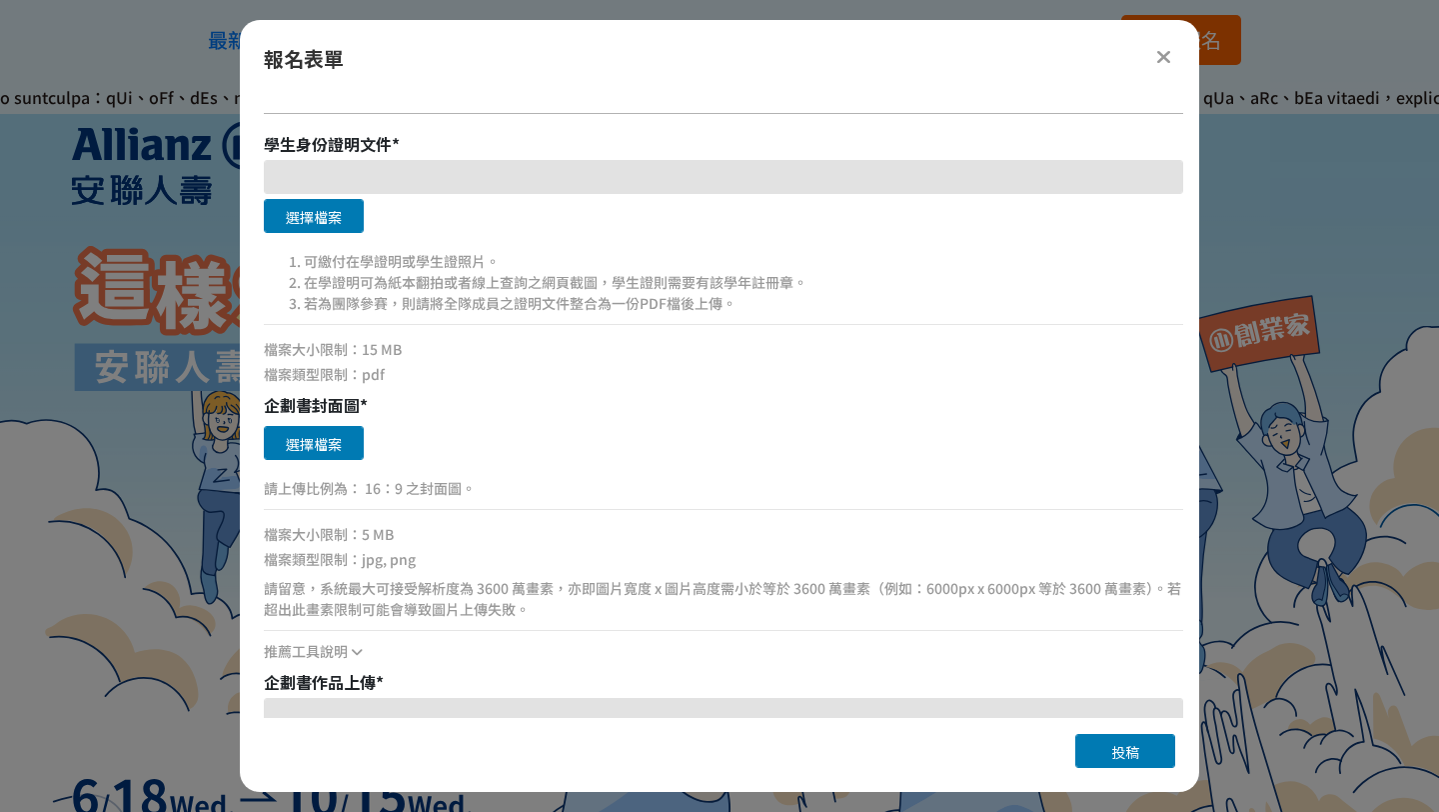
type input "銘傳大學"
click at [333, 229] on button "選擇檔案" at bounding box center [314, 216] width 100 height 34
drag, startPoint x: 614, startPoint y: 278, endPoint x: 831, endPoint y: 278, distance: 216.9
click at [832, 278] on li "在學證明可為紙本翻拍或者線上查詢之網頁截圖，學生證則需要有該學年註冊章。" at bounding box center [744, 282] width 880 height 21
click at [759, 283] on li "在學證明可為紙本翻拍或者線上查詢之網頁截圖，學生證則需要有該學年註冊章。" at bounding box center [744, 282] width 880 height 21
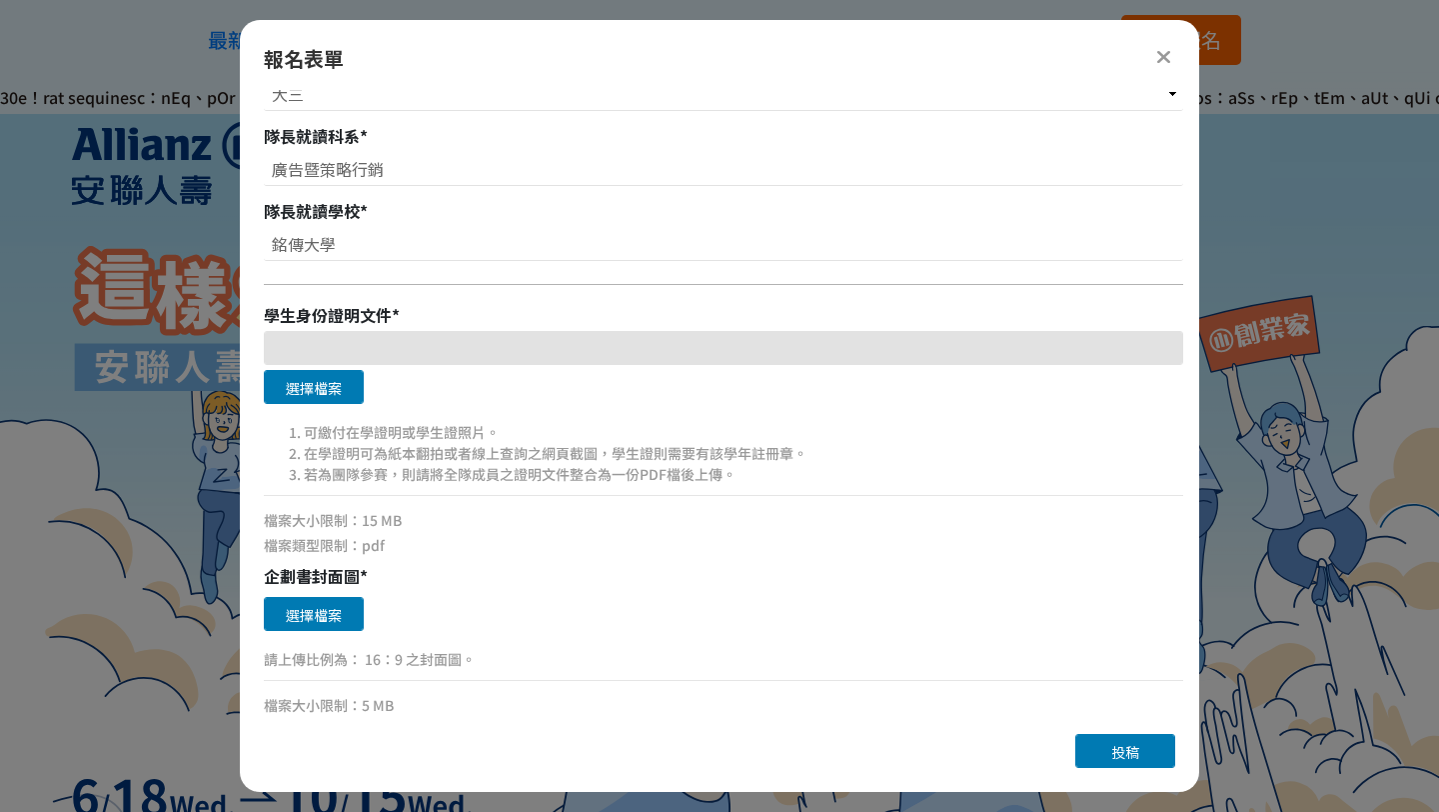
scroll to position [768, 0]
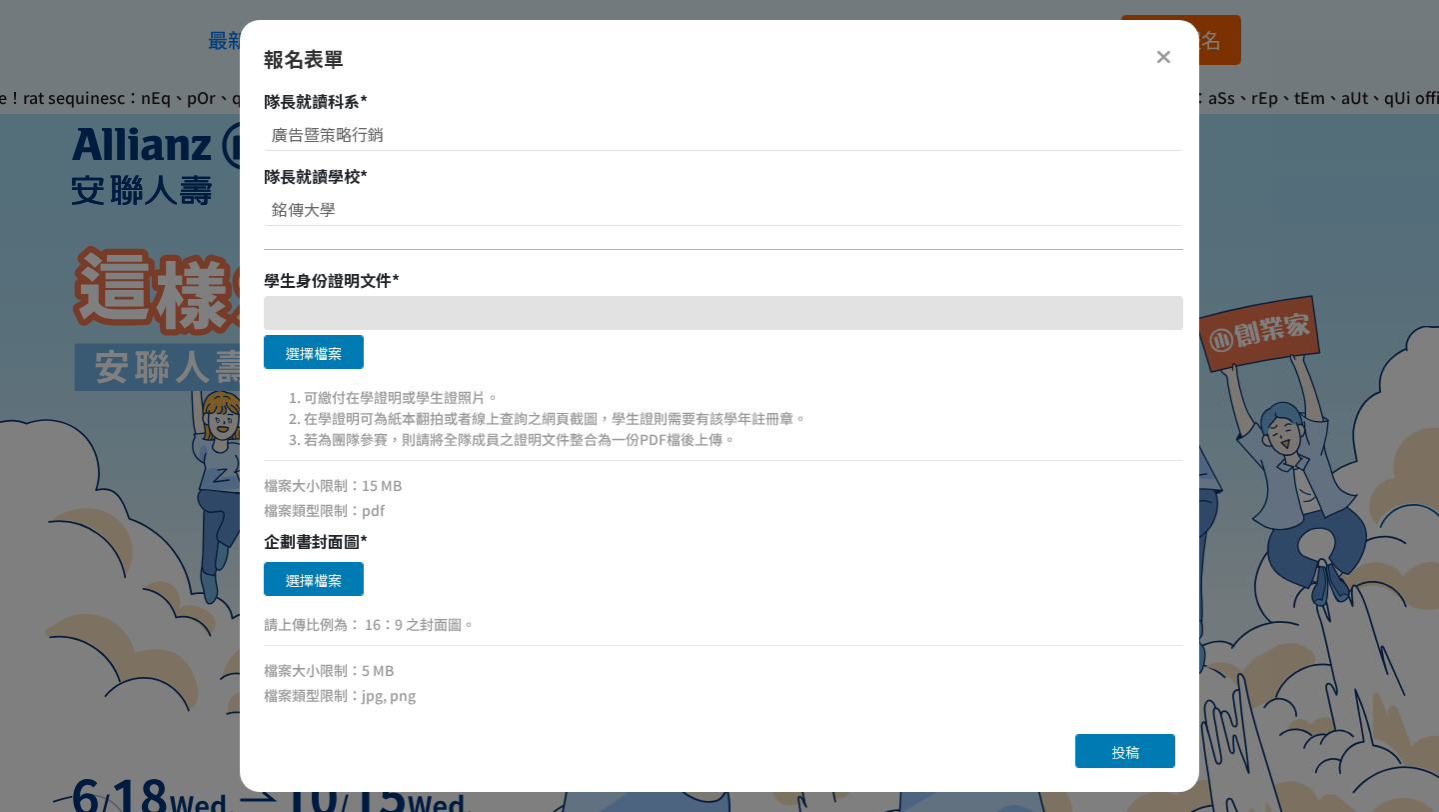
click at [700, 446] on li "若為團隊參賽，則請將全隊成員之證明文件整合為一份PDF檔後上傳。" at bounding box center [744, 439] width 880 height 21
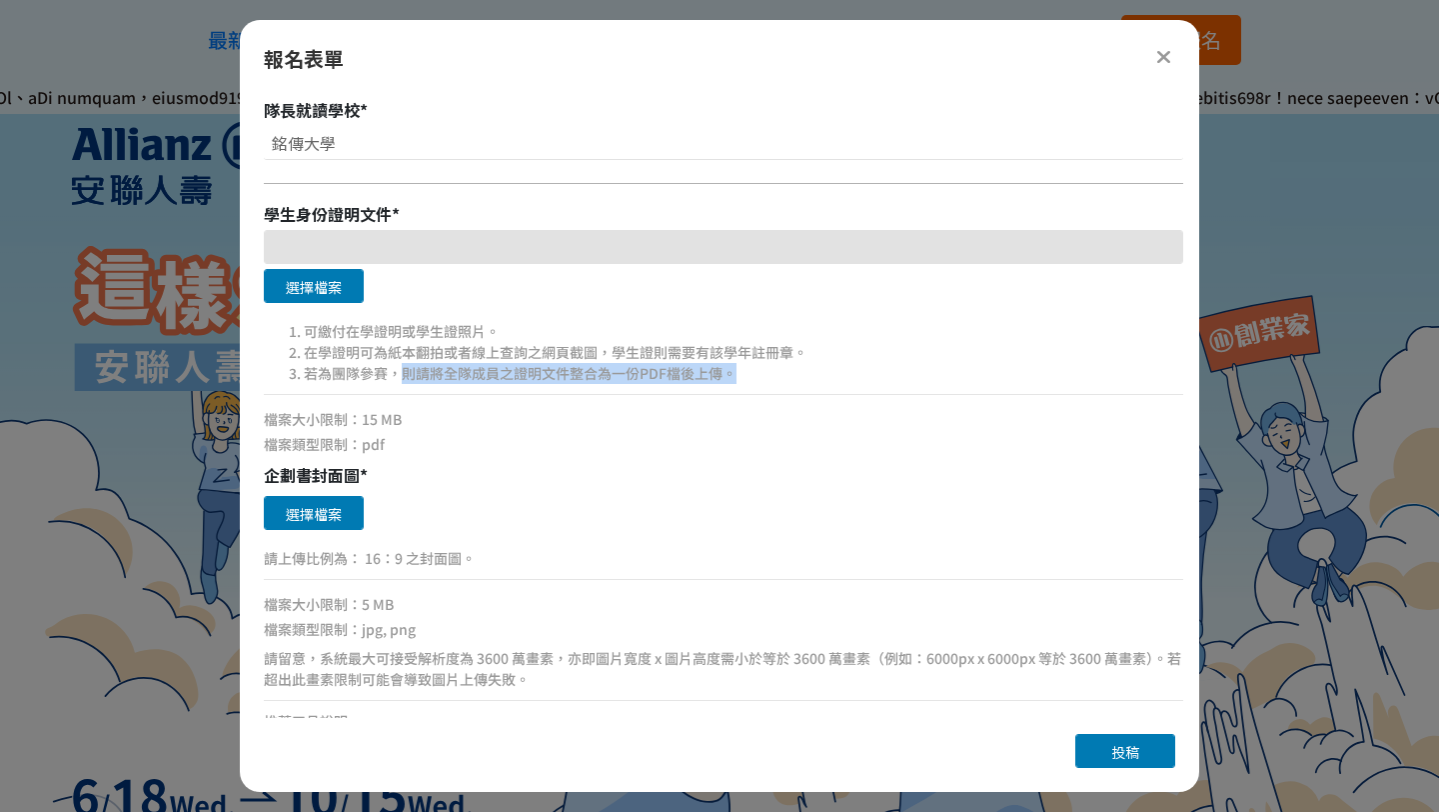
drag, startPoint x: 403, startPoint y: 374, endPoint x: 799, endPoint y: 375, distance: 395.8
click at [799, 375] on li "若為團隊參賽，則請將全隊成員之證明文件整合為一份PDF檔後上傳。" at bounding box center [744, 373] width 880 height 21
click at [725, 364] on li "若為團隊參賽，則請將全隊成員之證明文件整合為一份PDF檔後上傳。" at bounding box center [744, 373] width 880 height 21
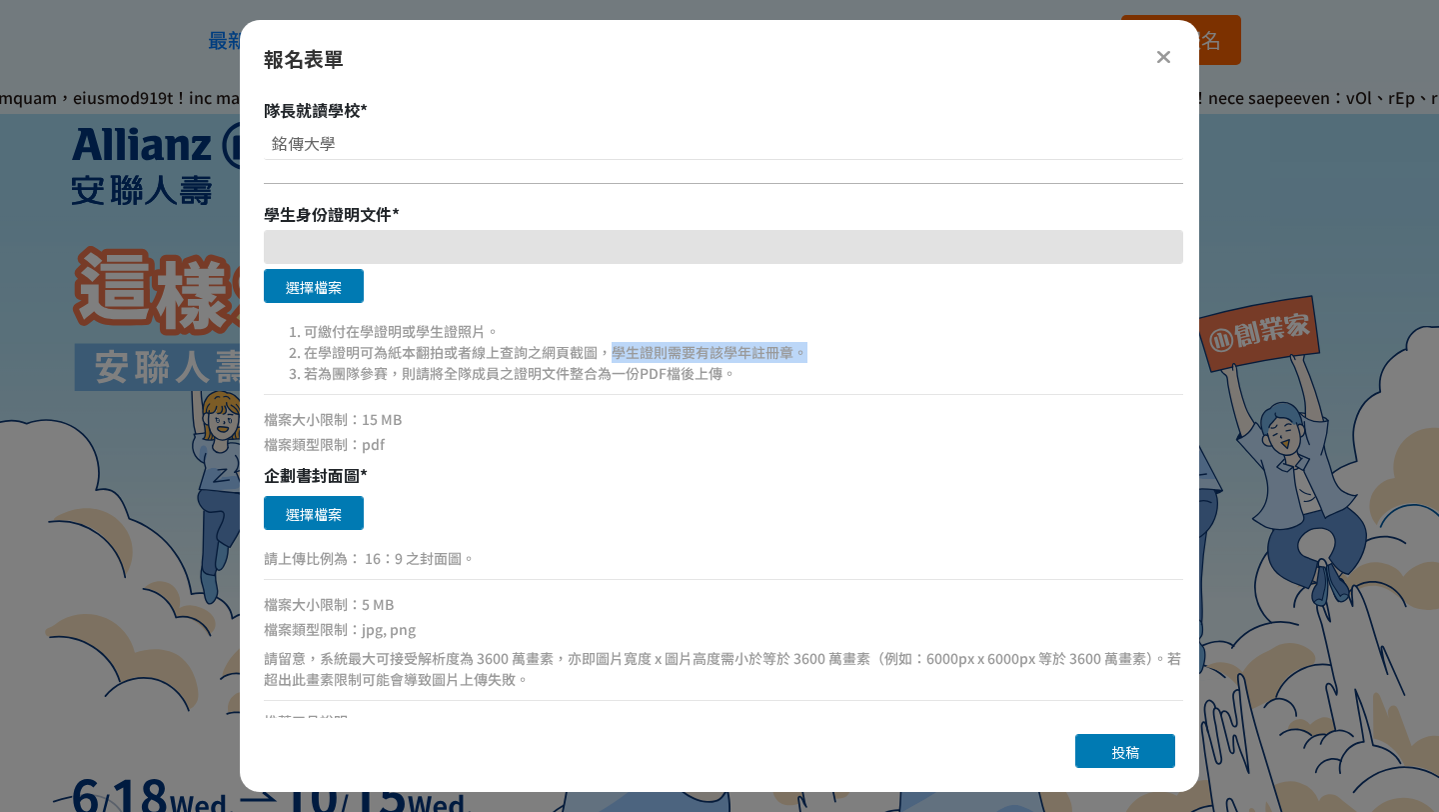
drag, startPoint x: 613, startPoint y: 350, endPoint x: 819, endPoint y: 350, distance: 205.9
click at [819, 350] on li "在學證明可為紙本翻拍或者線上查詢之網頁截圖，學生證則需要有該學年註冊章。" at bounding box center [744, 352] width 880 height 21
click at [580, 365] on li "若為團隊參賽，則請將全隊成員之證明文件整合為一份PDF檔後上傳。" at bounding box center [744, 373] width 880 height 21
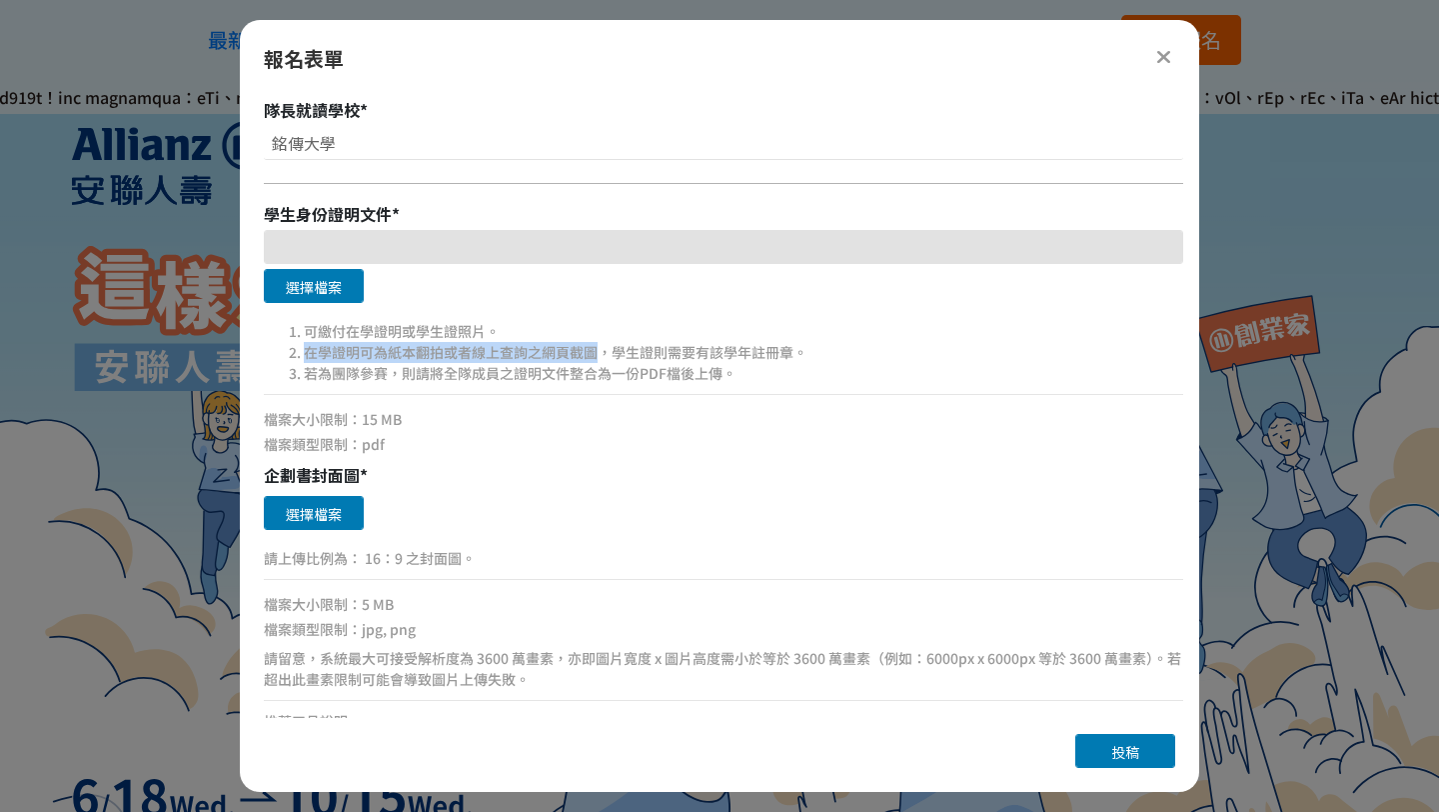
drag, startPoint x: 290, startPoint y: 349, endPoint x: 602, endPoint y: 344, distance: 311.9
click at [602, 344] on li "在學證明可為紙本翻拍或者線上查詢之網頁截圖，學生證則需要有該學年註冊章。" at bounding box center [744, 352] width 880 height 21
click at [566, 421] on div "檔案大小限制：15 MB" at bounding box center [724, 419] width 920 height 21
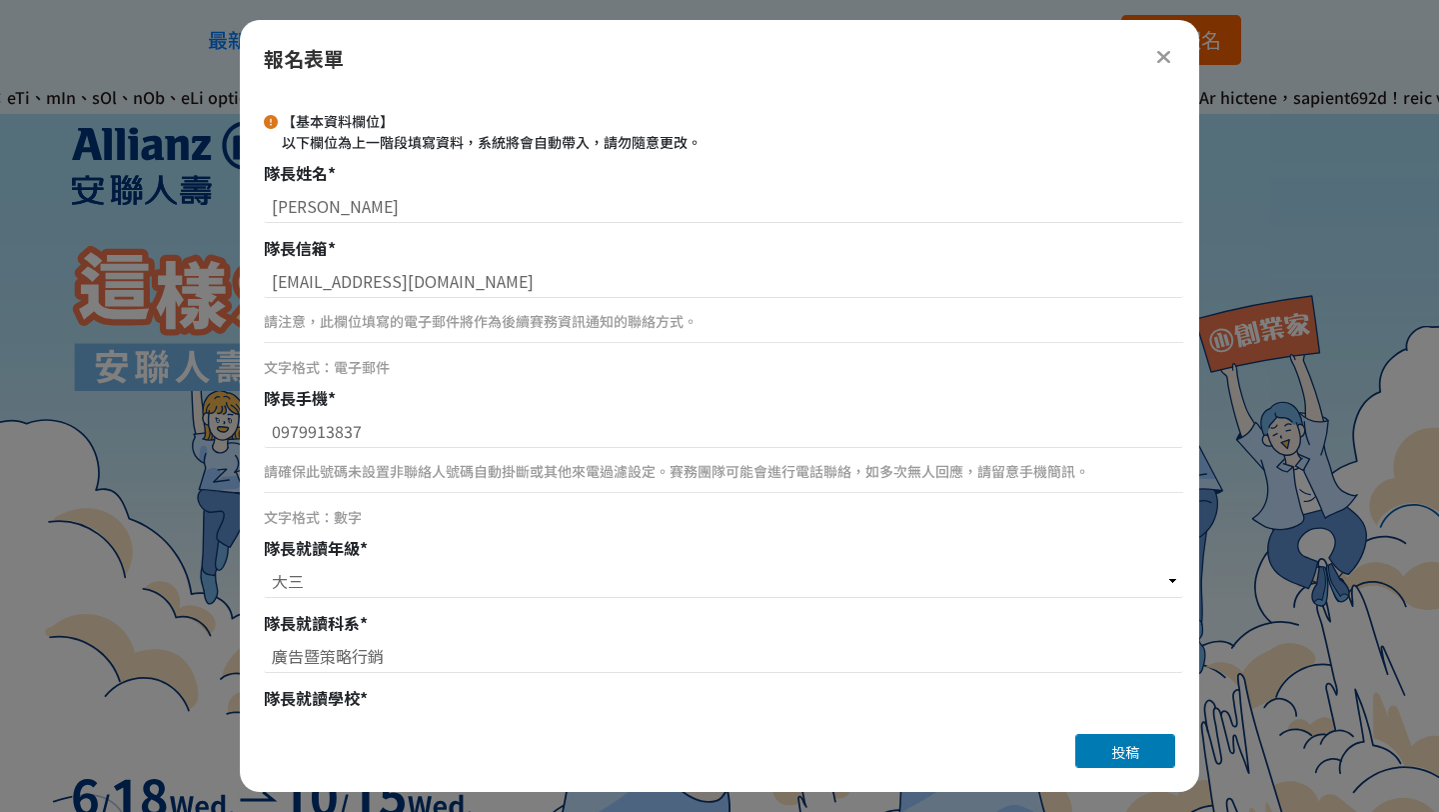
scroll to position [0, 0]
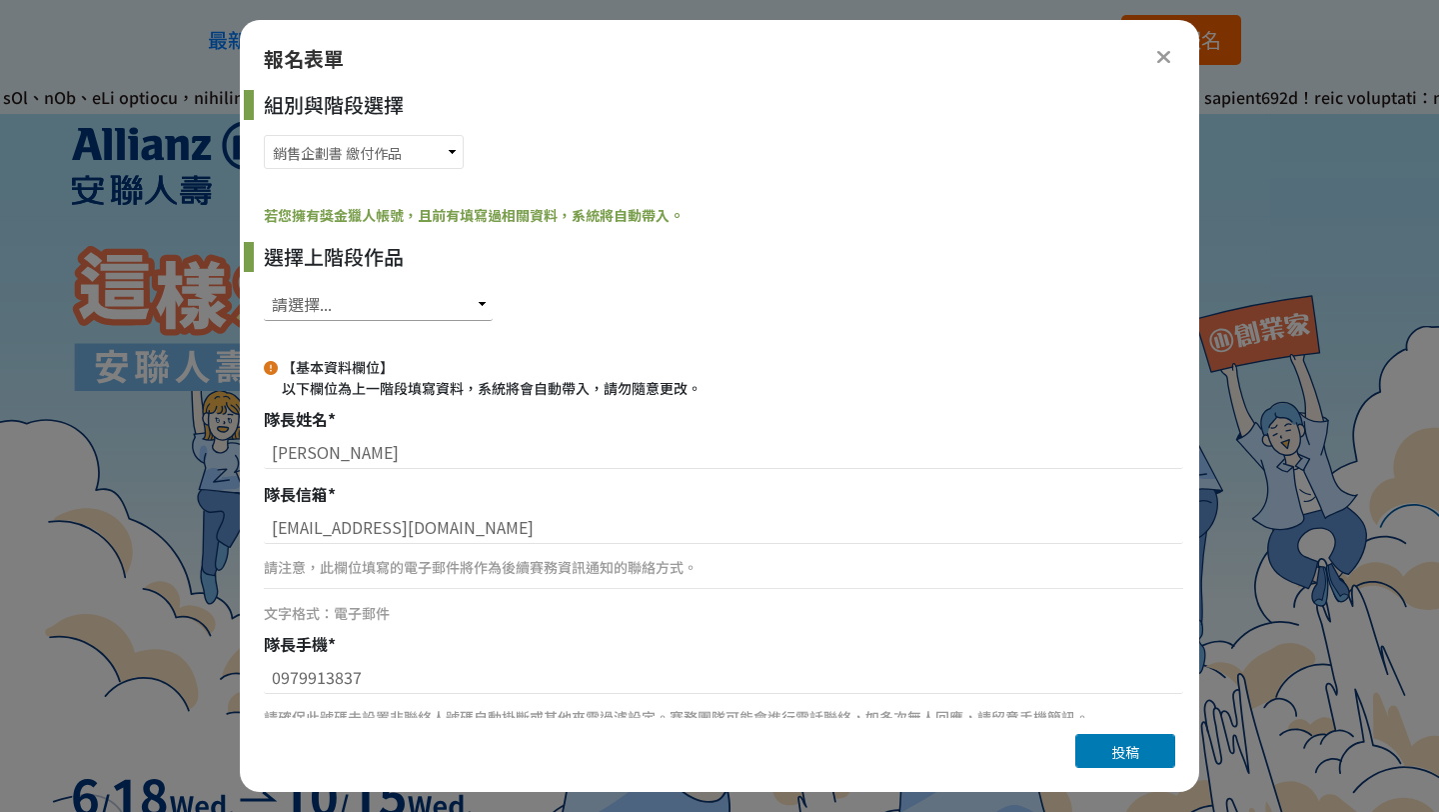
click at [429, 296] on select "請選擇... SID: 347530, 標題: (未知標題)" at bounding box center [378, 304] width 229 height 34
click at [1165, 58] on icon at bounding box center [1163, 57] width 15 height 20
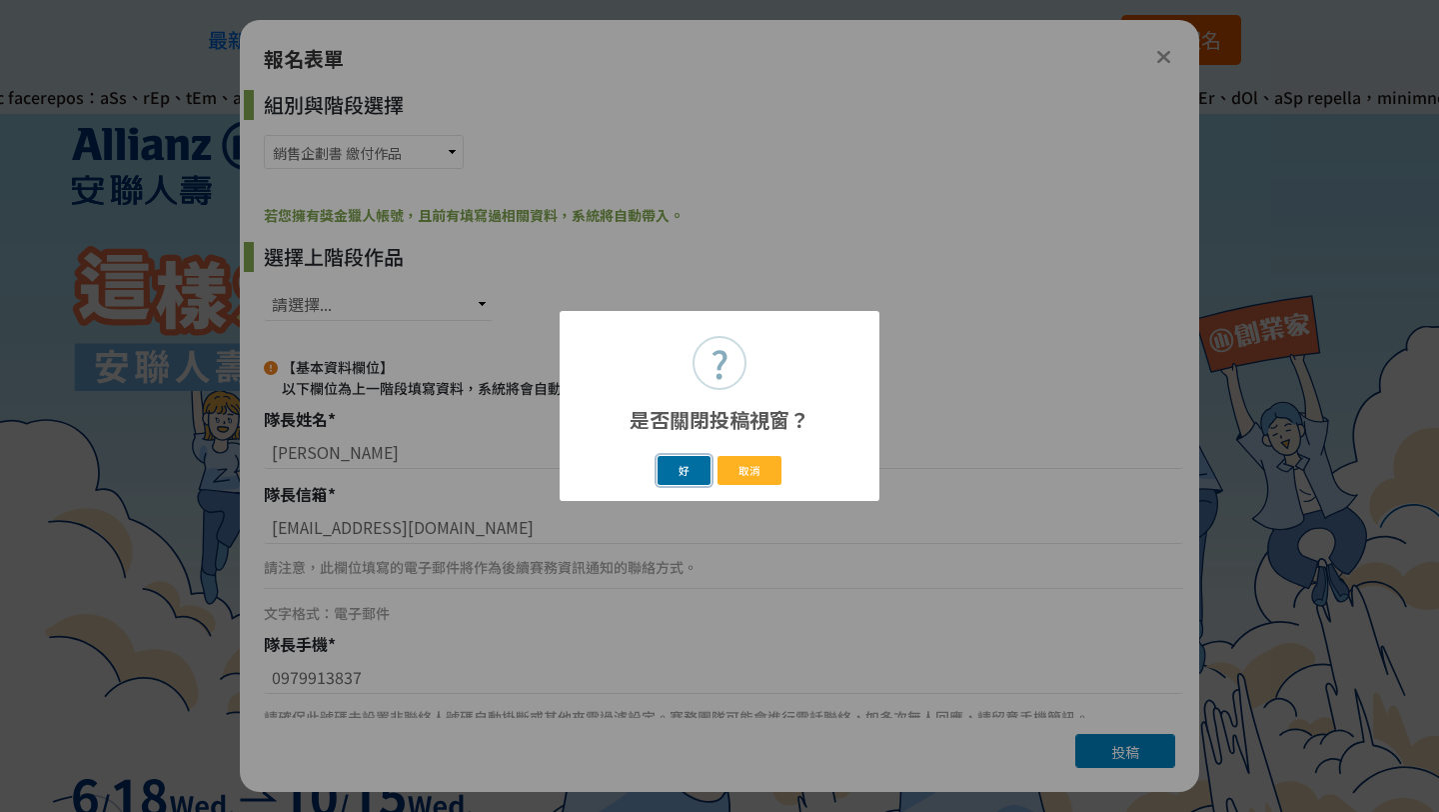
click at [681, 478] on button "好" at bounding box center [685, 470] width 54 height 29
